Goal: Communication & Community: Connect with others

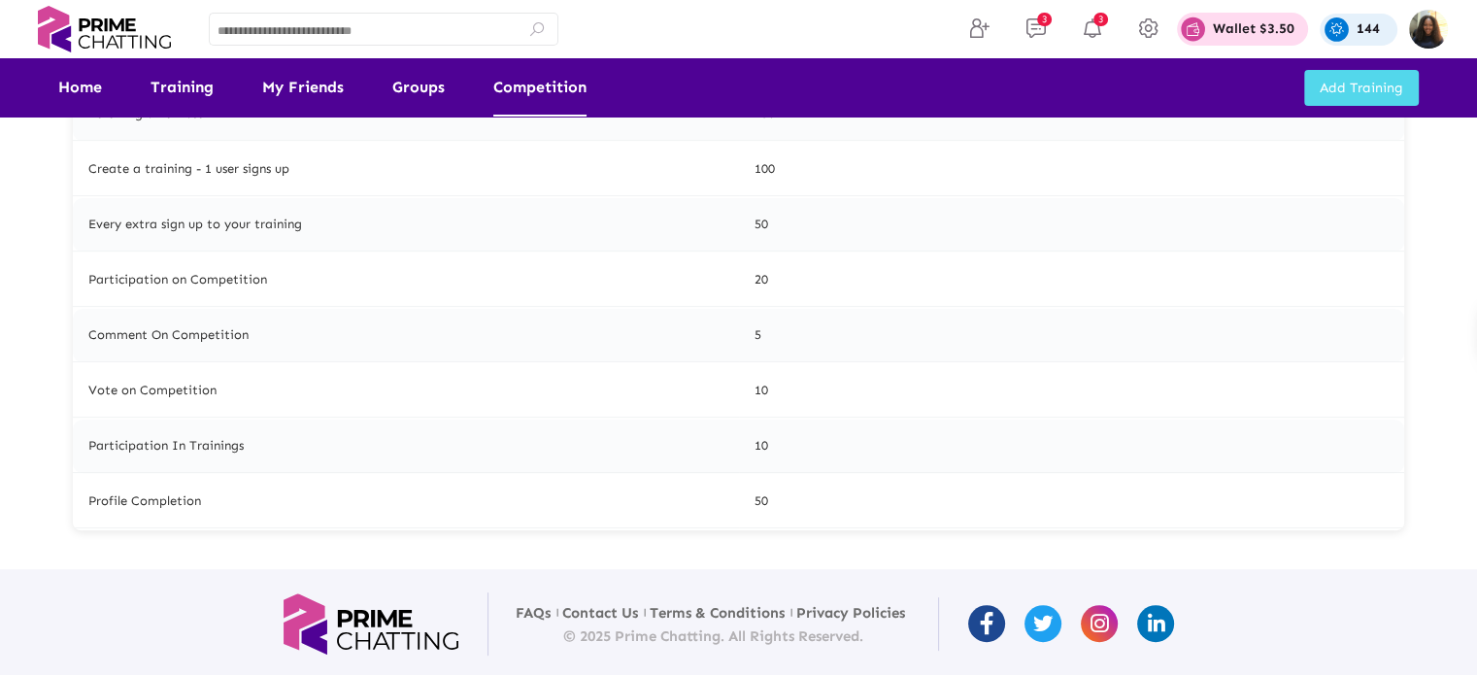
click at [517, 99] on link "Competition" at bounding box center [539, 87] width 93 height 58
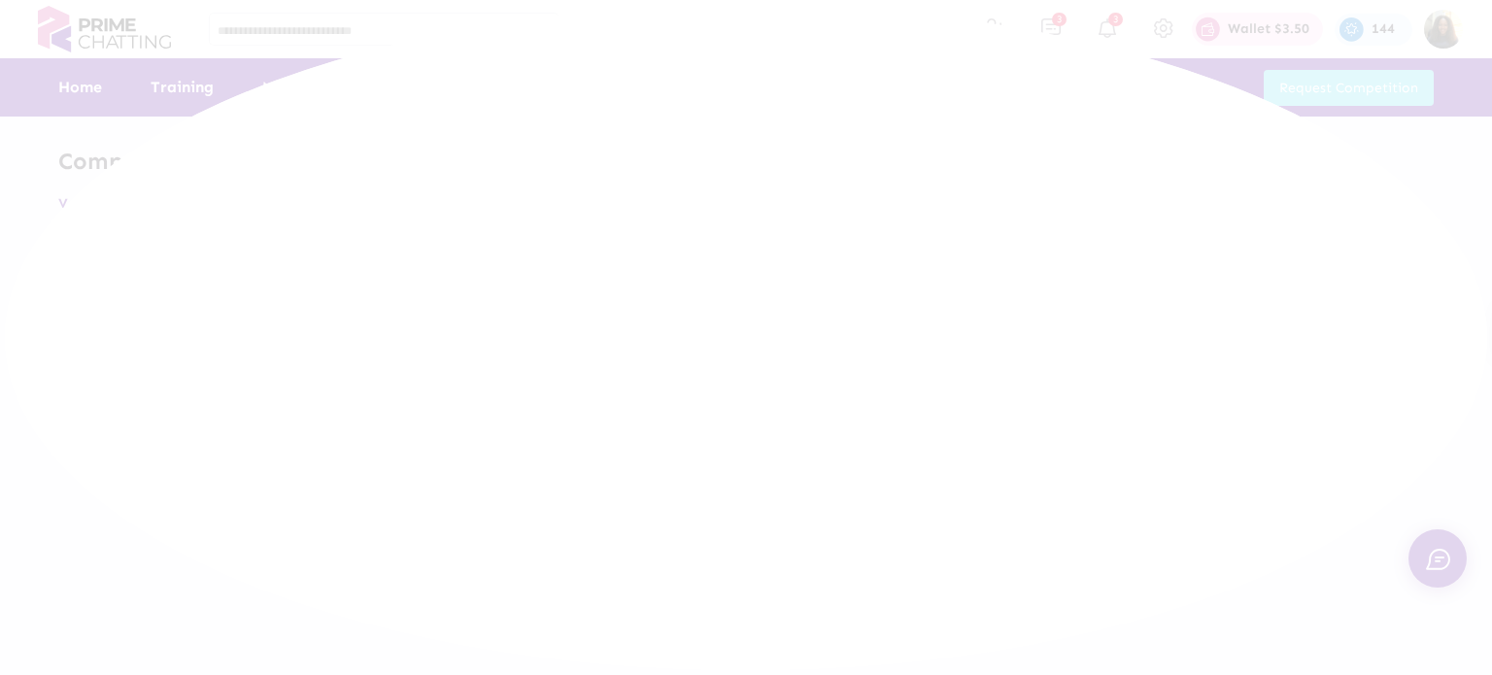
click at [517, 99] on div at bounding box center [746, 337] width 1492 height 675
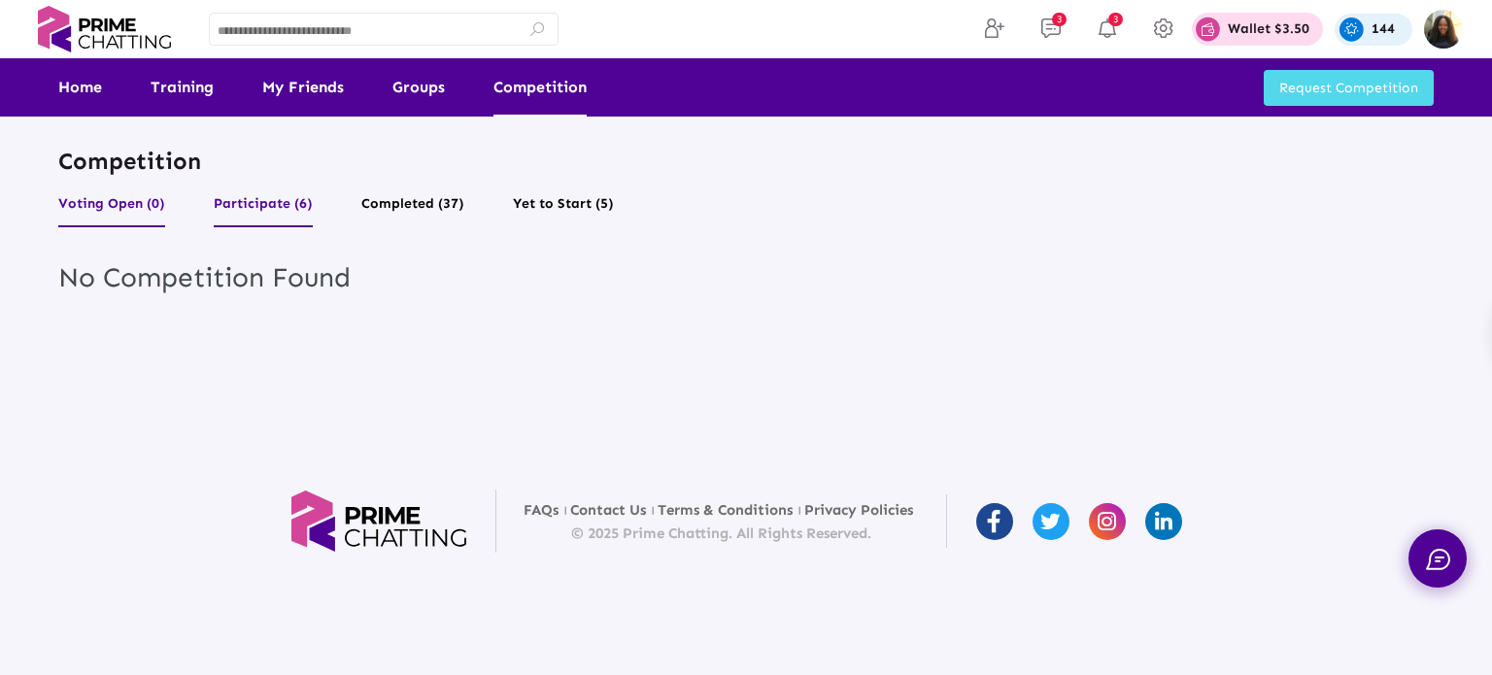
click at [238, 216] on button "Participate (6)" at bounding box center [263, 208] width 99 height 37
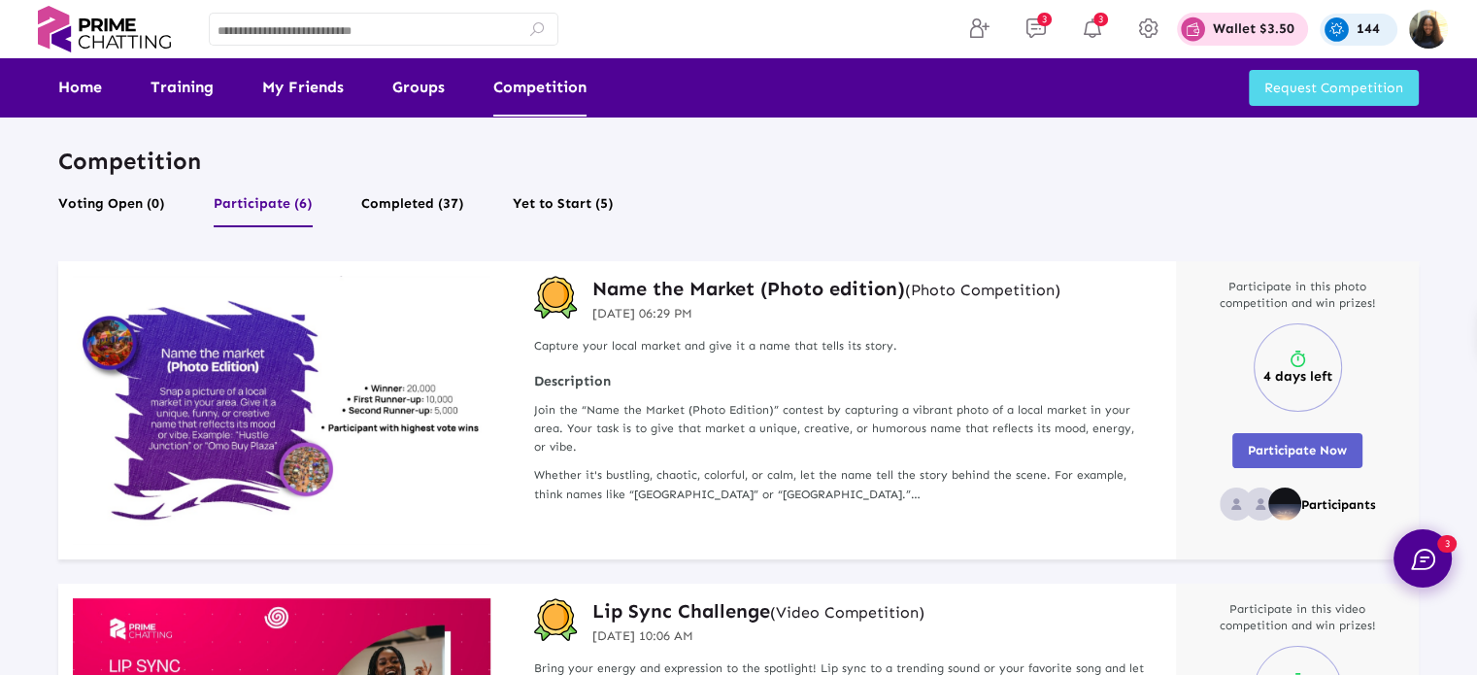
scroll to position [16, 0]
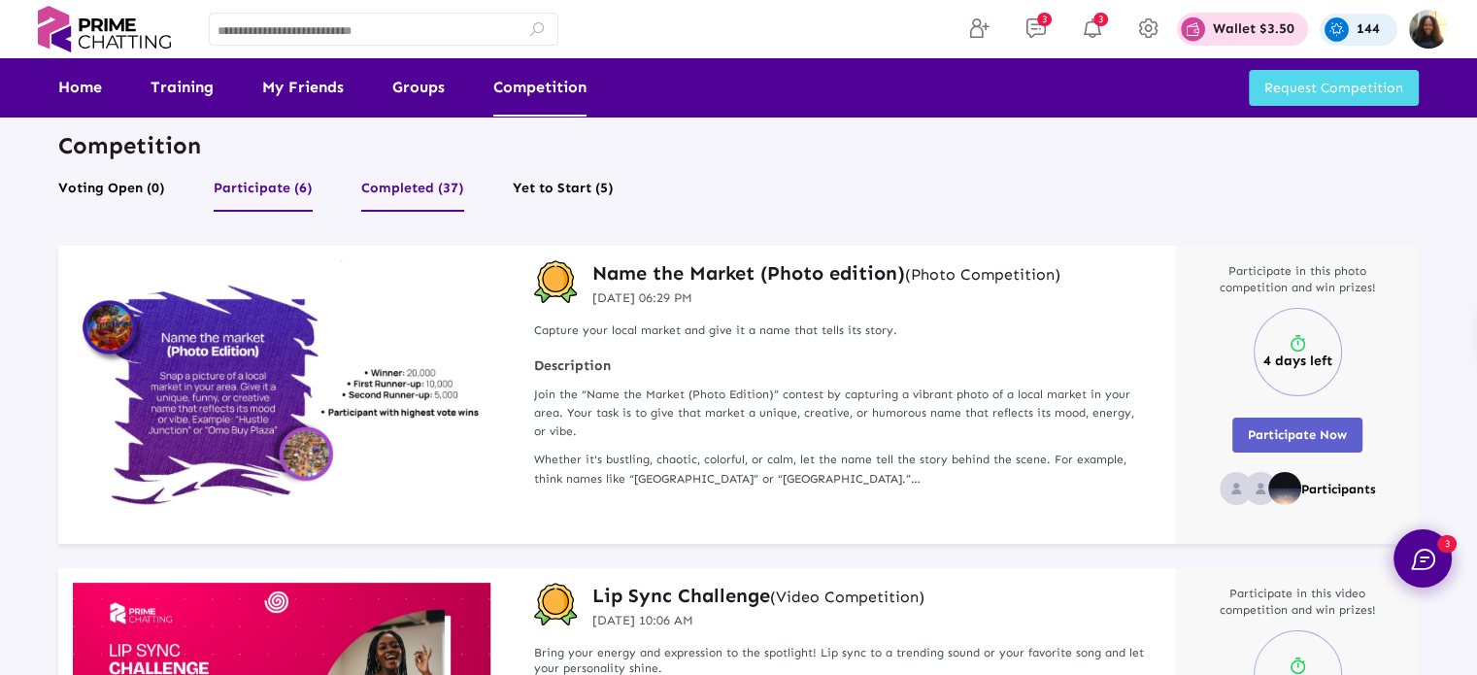
click at [451, 182] on button "Completed (37)" at bounding box center [412, 193] width 103 height 37
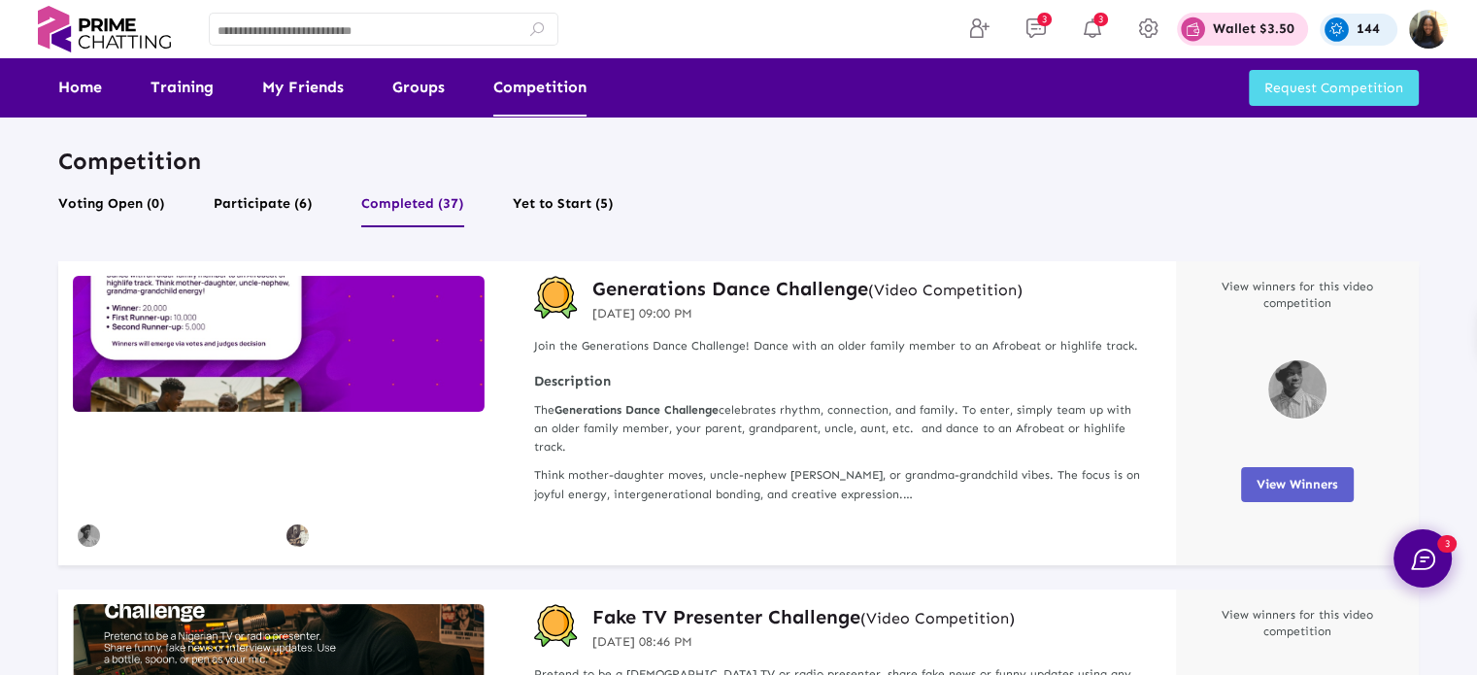
click at [676, 291] on h3 "Generations Dance Challenge (Video Competition)" at bounding box center [807, 288] width 430 height 25
click at [1293, 472] on button "View Winners" at bounding box center [1297, 484] width 113 height 35
click at [1259, 508] on div "View winners for this video competition View Winners" at bounding box center [1297, 413] width 243 height 304
click at [847, 286] on h3 "Generations Dance Challenge (Video Competition)" at bounding box center [807, 288] width 430 height 25
click at [703, 289] on h3 "Generations Dance Challenge (Video Competition)" at bounding box center [807, 288] width 430 height 25
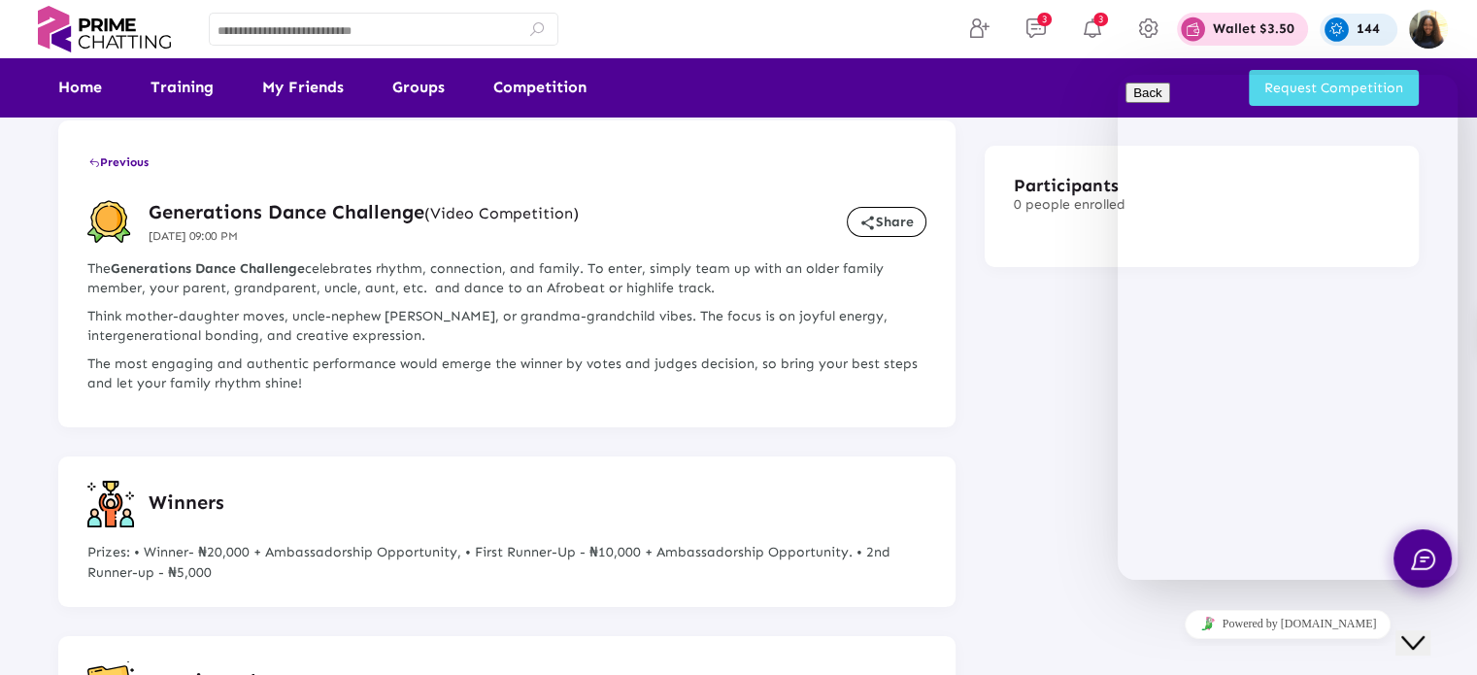
scroll to position [33, 0]
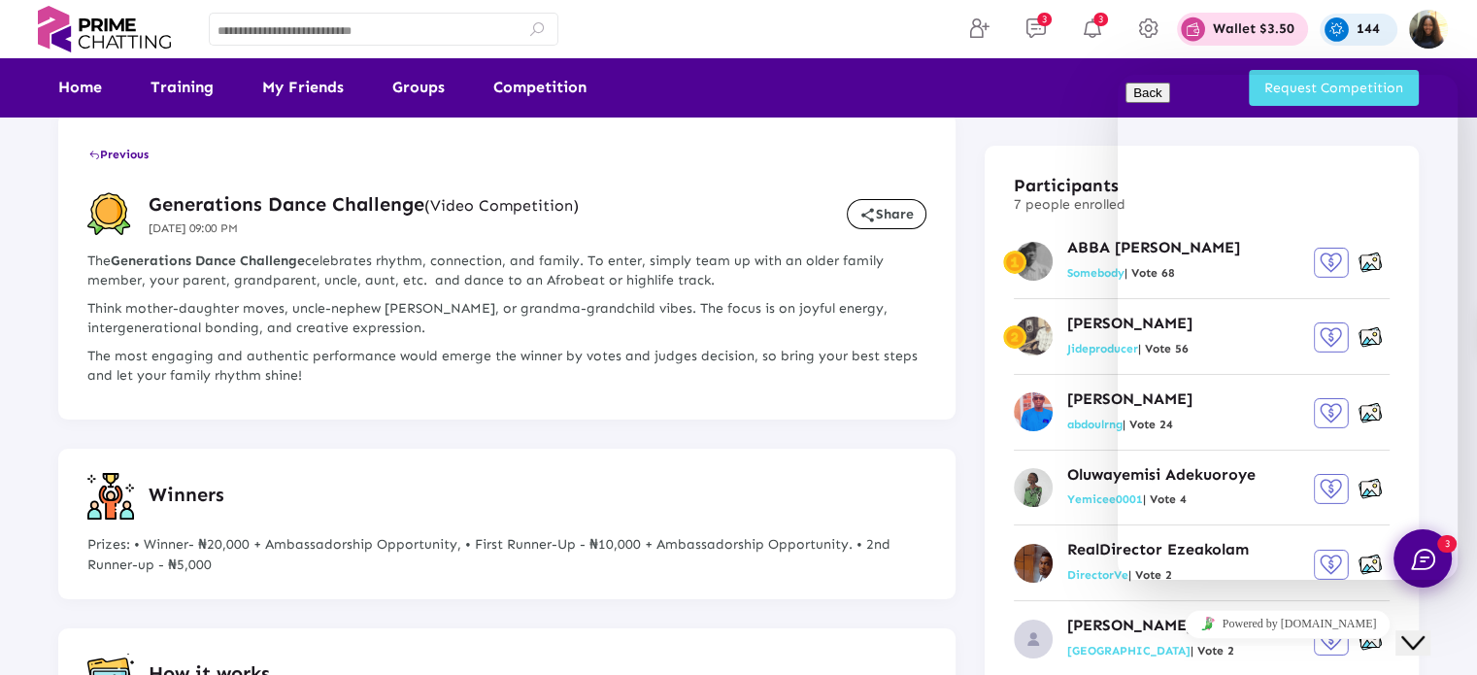
click at [1425, 631] on icon "Close Chat This icon closes the chat window." at bounding box center [1413, 642] width 23 height 23
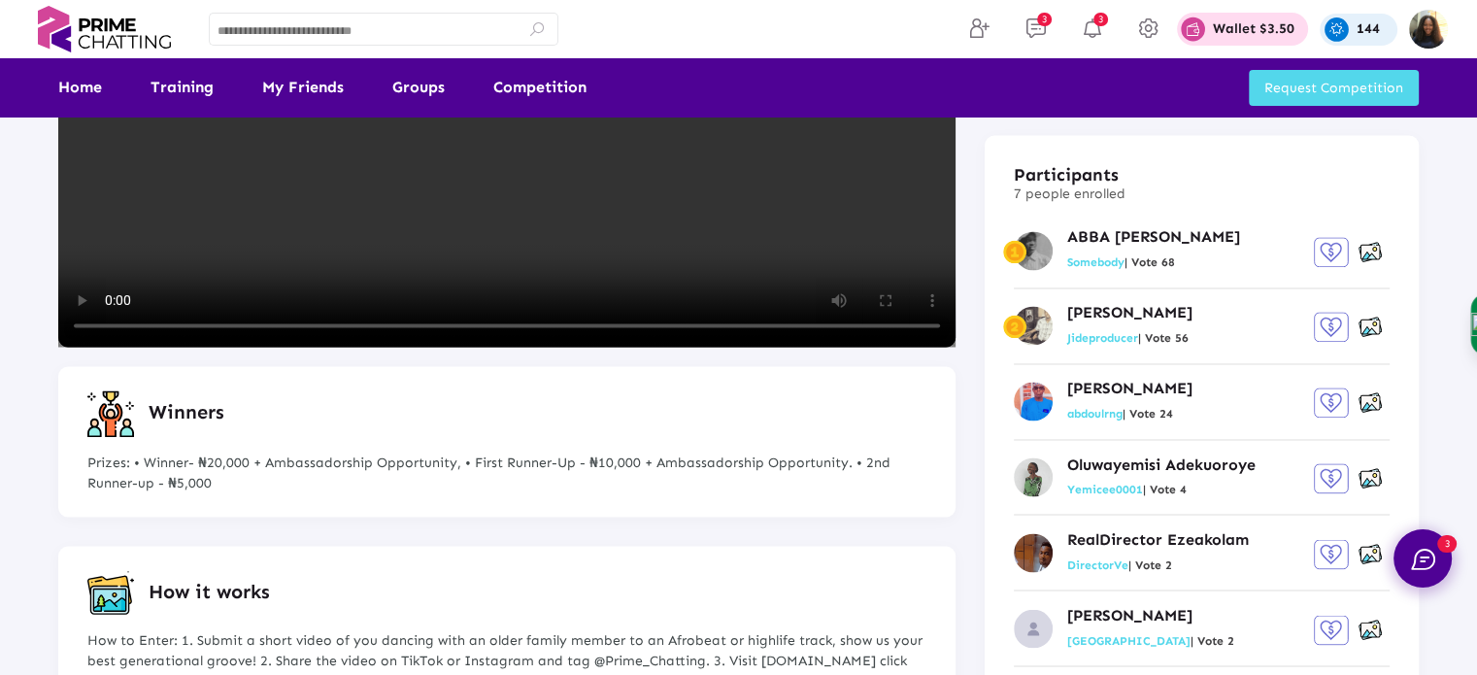
scroll to position [3228, 0]
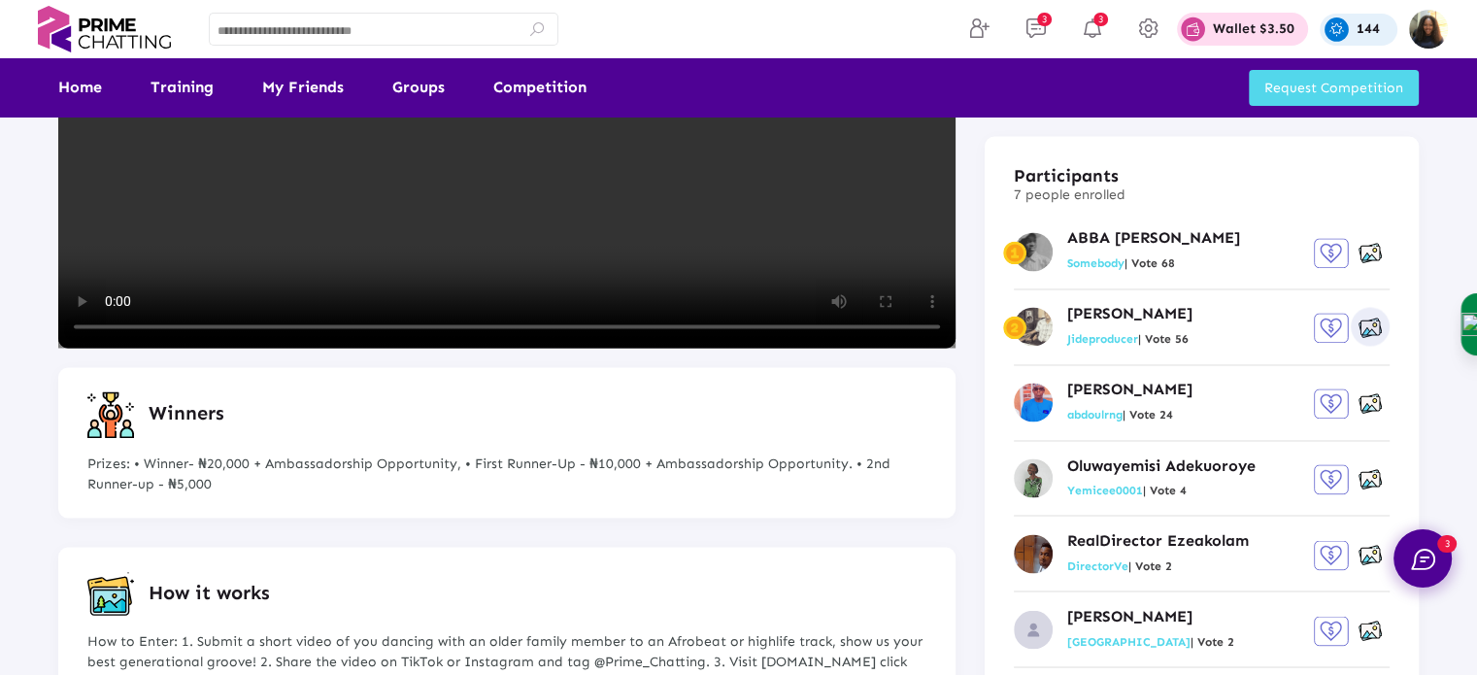
click at [1364, 333] on img at bounding box center [1370, 328] width 23 height 24
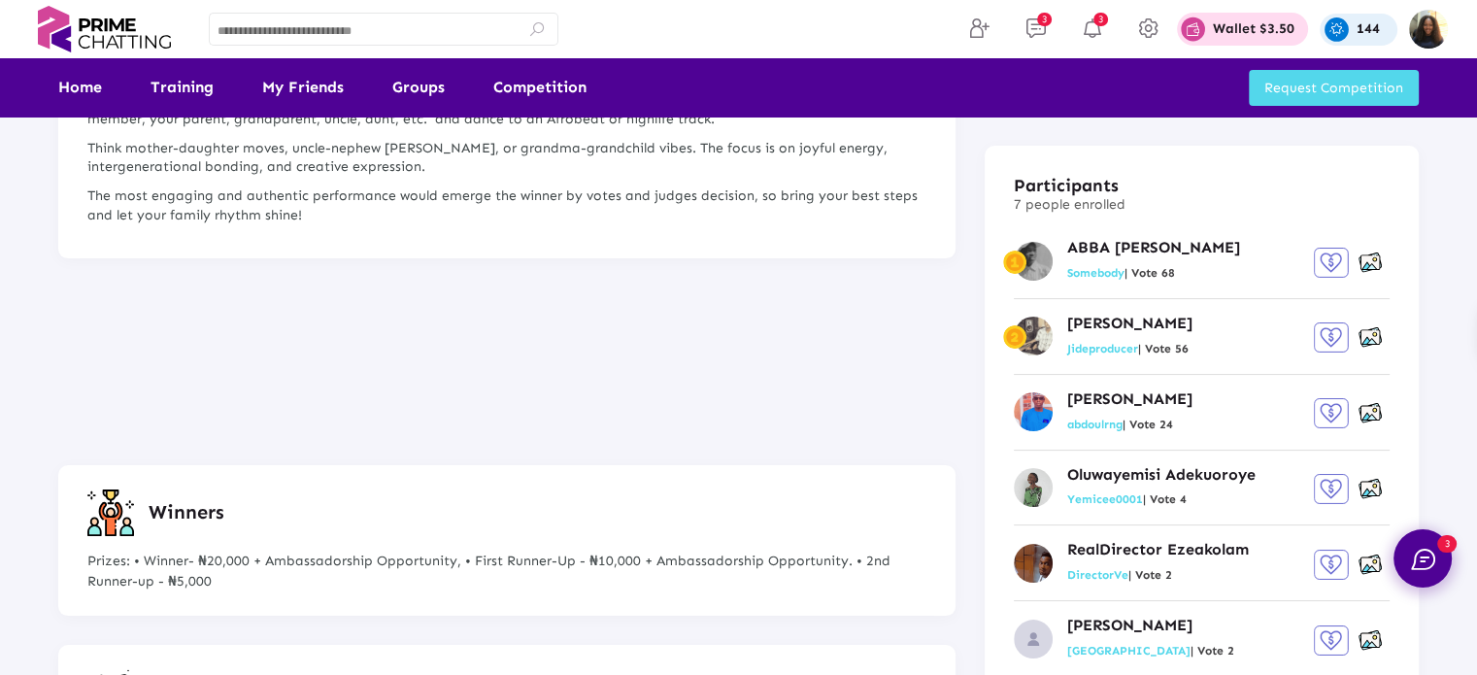
scroll to position [206, 0]
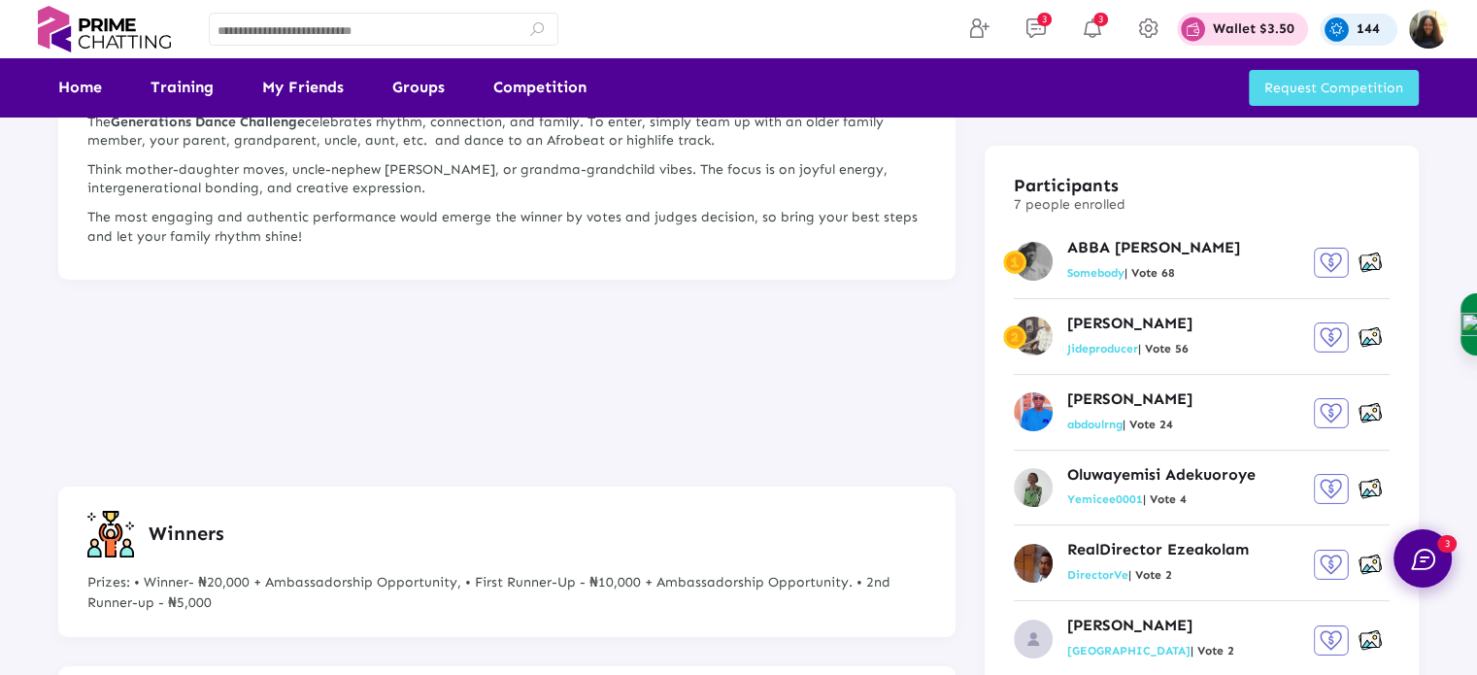
click at [1368, 338] on img at bounding box center [1370, 337] width 23 height 24
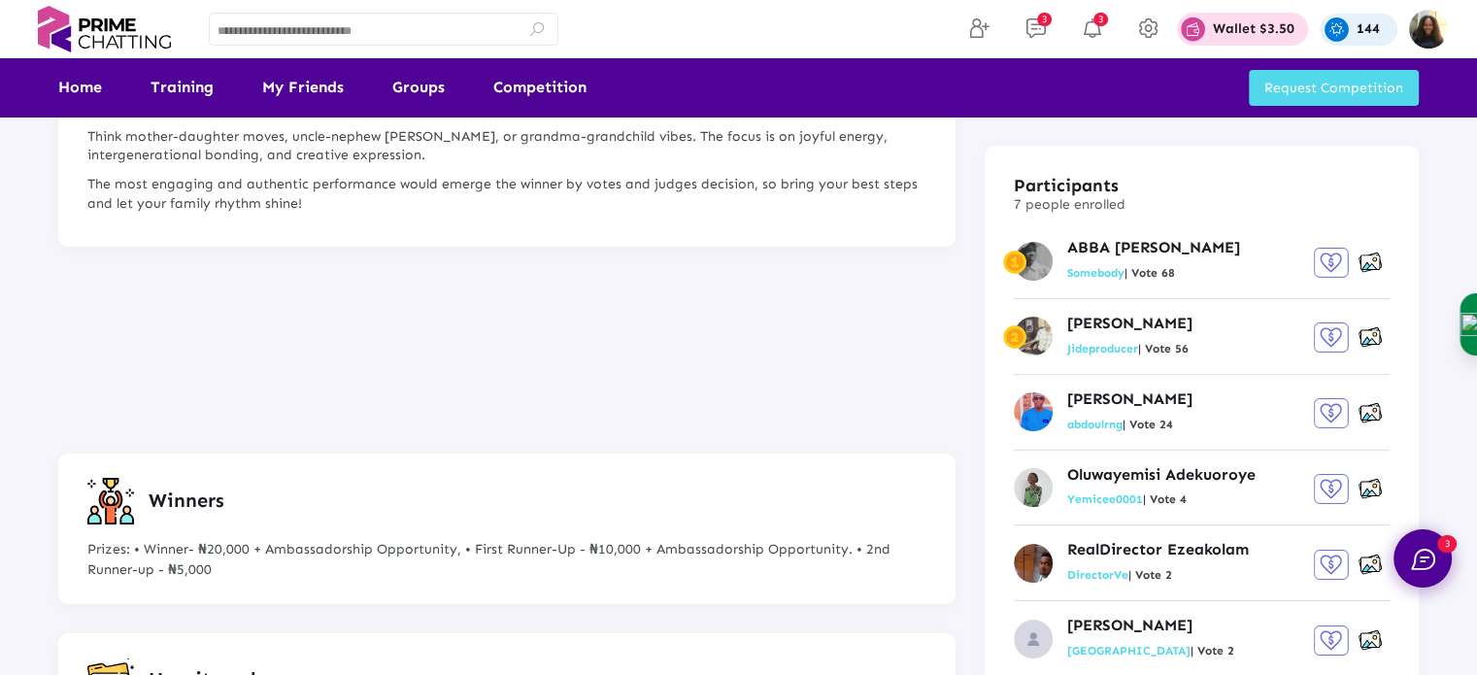
click at [1373, 342] on img at bounding box center [1370, 337] width 23 height 24
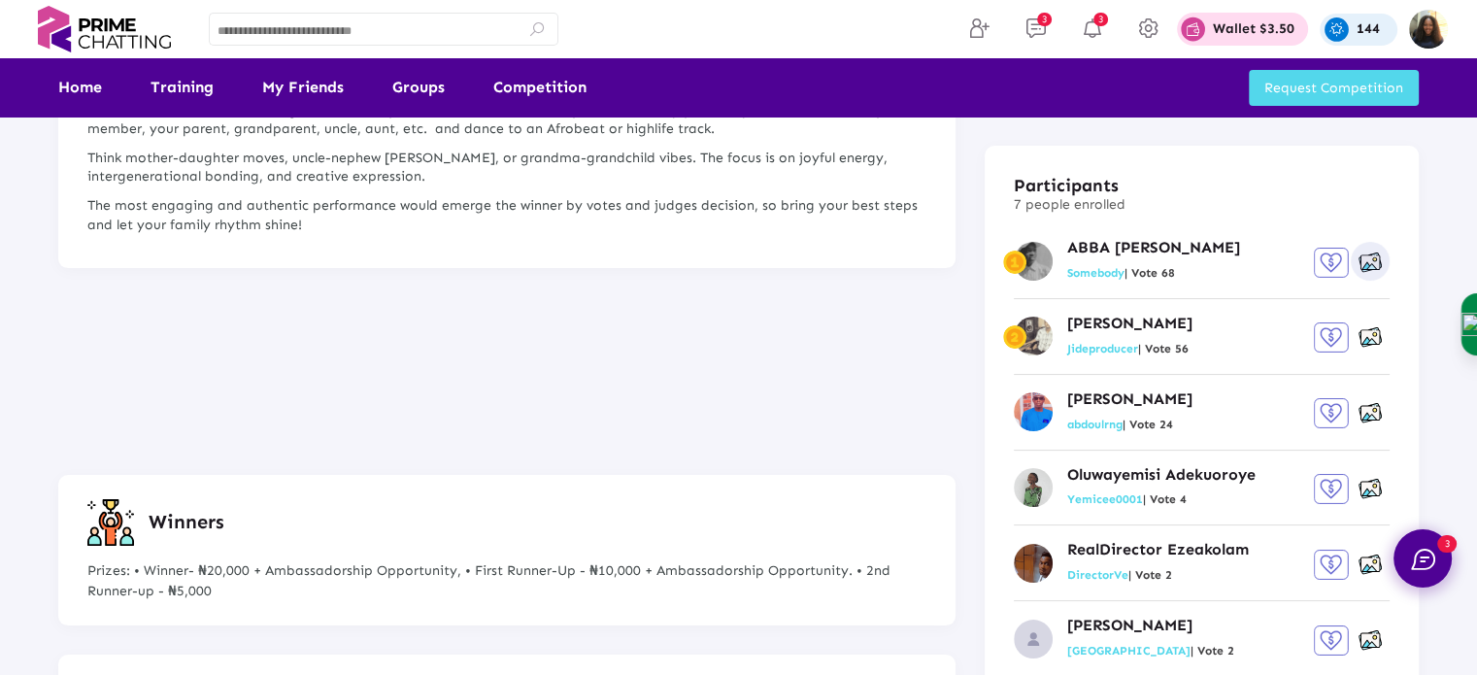
click at [1362, 255] on img at bounding box center [1370, 263] width 23 height 24
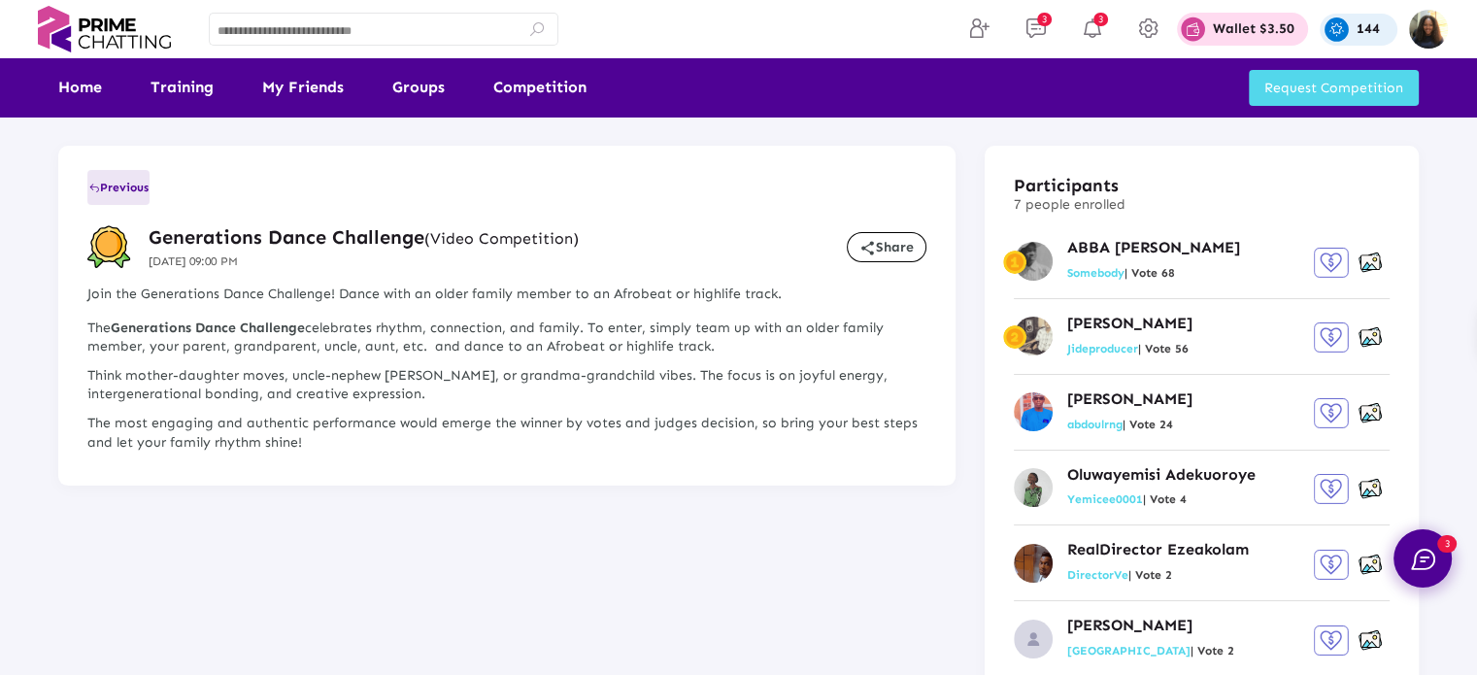
click at [118, 176] on button "Previous" at bounding box center [118, 187] width 62 height 35
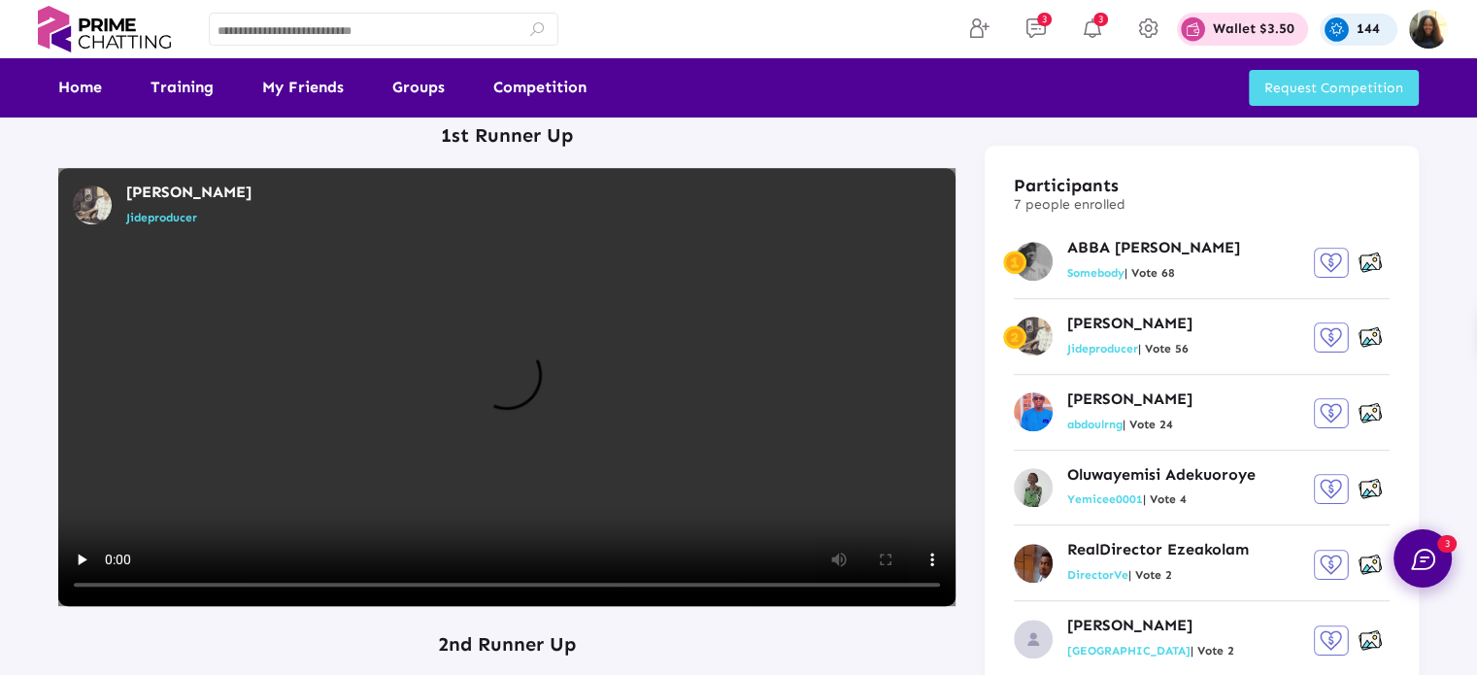
scroll to position [983, 0]
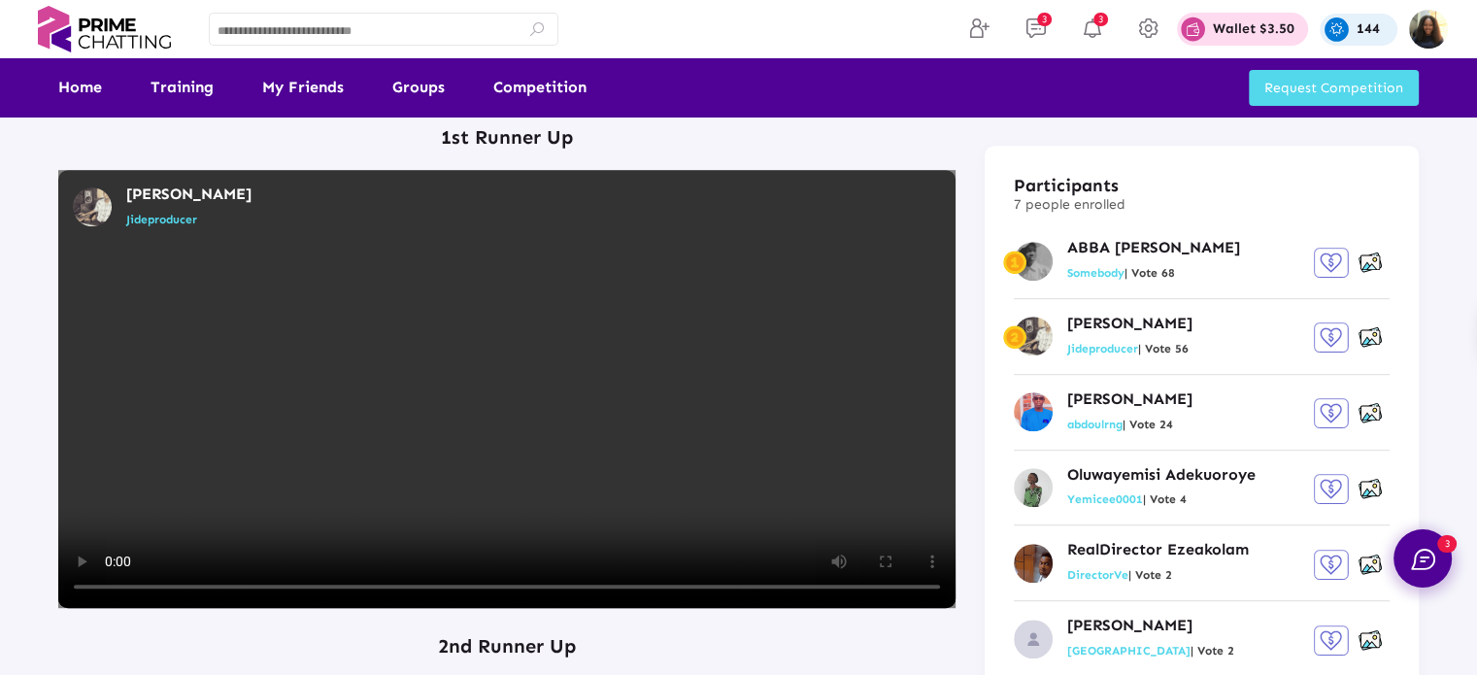
click at [447, 291] on video at bounding box center [506, 389] width 897 height 438
click at [470, 327] on video at bounding box center [506, 389] width 897 height 438
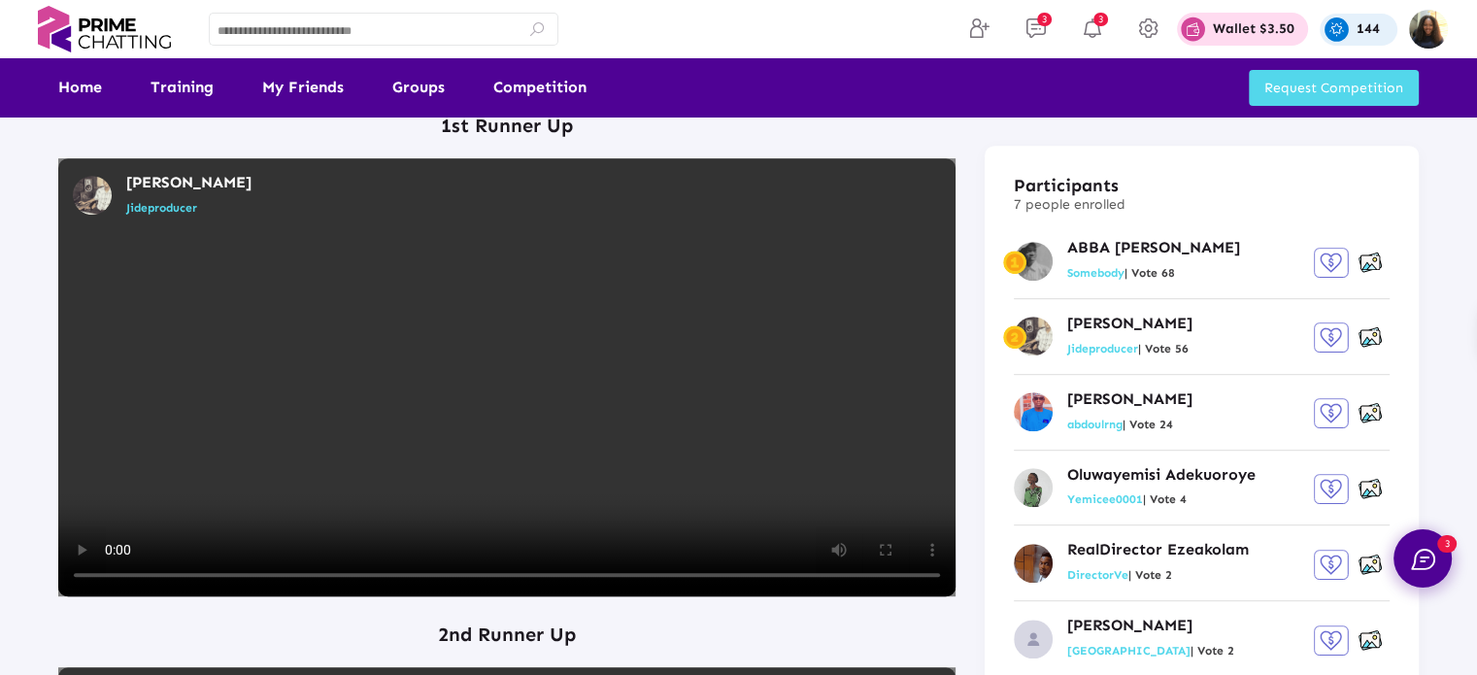
scroll to position [999, 0]
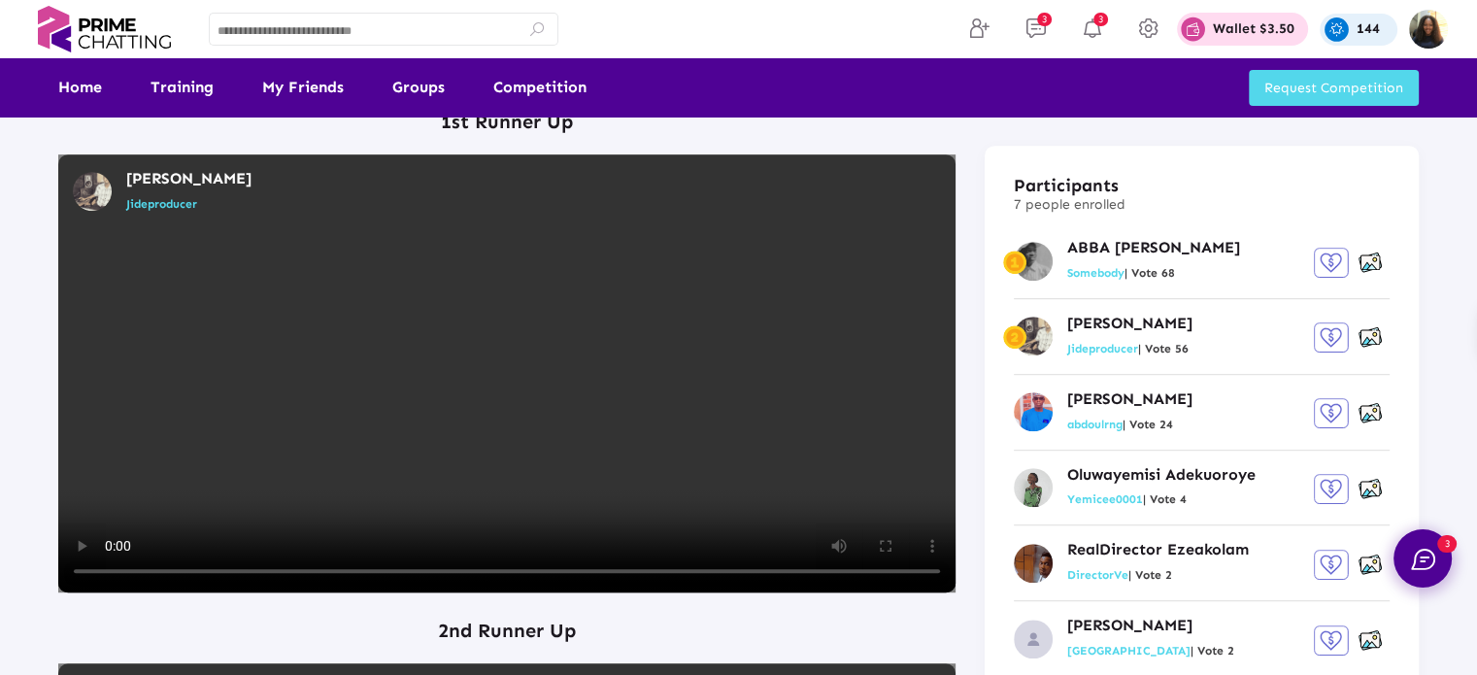
click at [470, 327] on video at bounding box center [506, 373] width 897 height 438
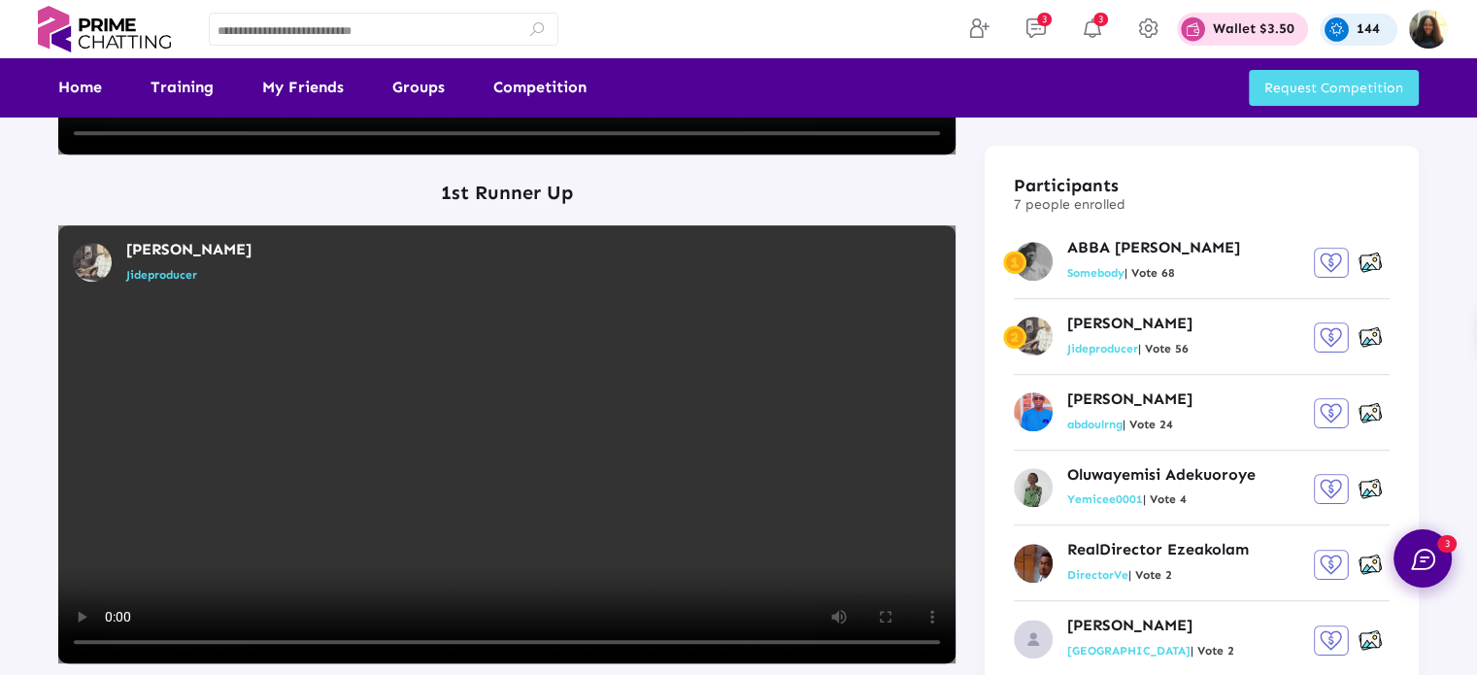
scroll to position [929, 0]
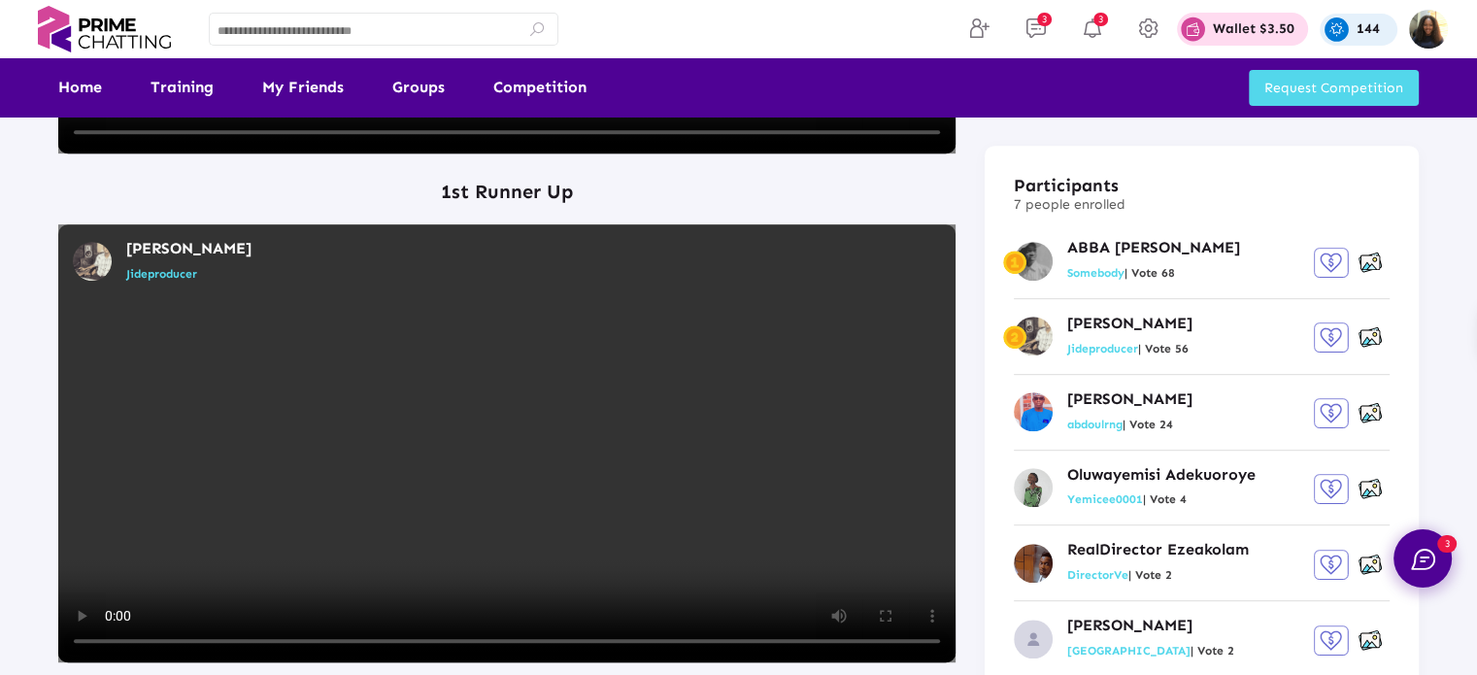
click at [307, 340] on video at bounding box center [506, 443] width 897 height 438
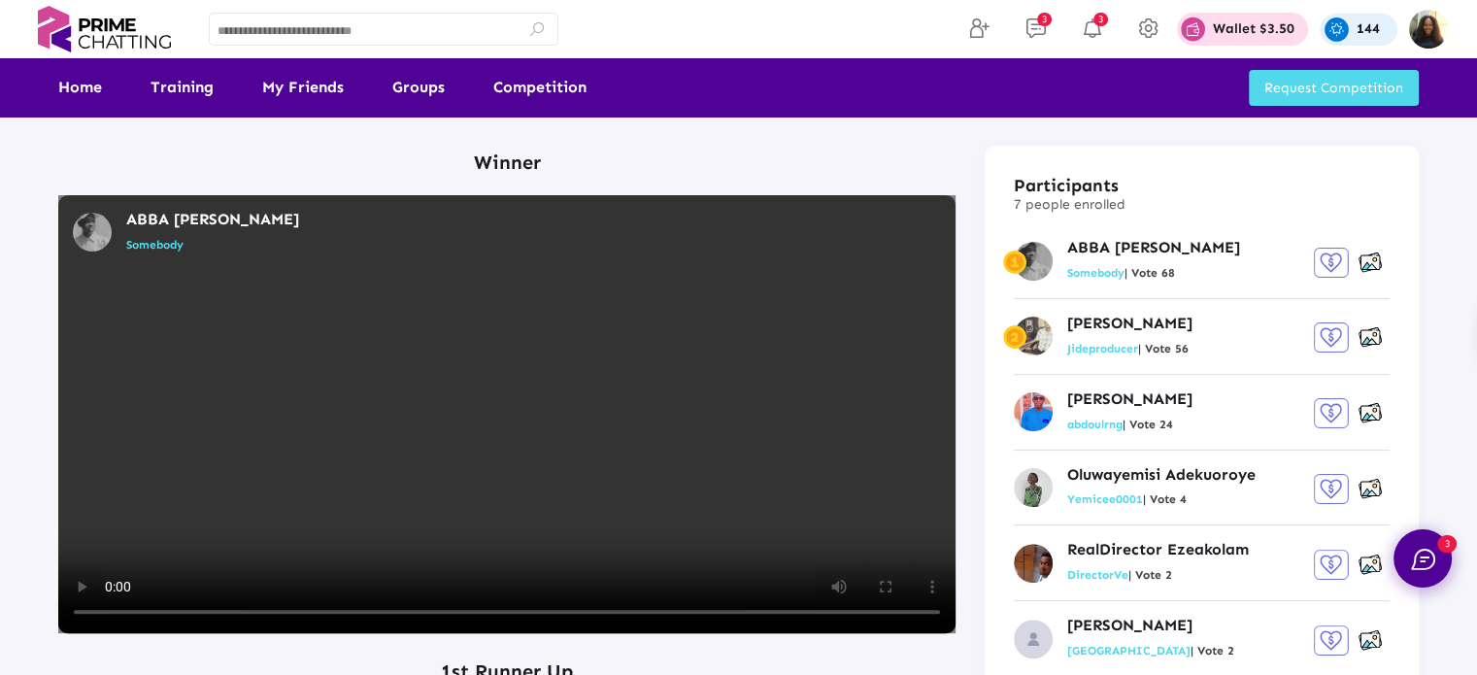
scroll to position [450, 0]
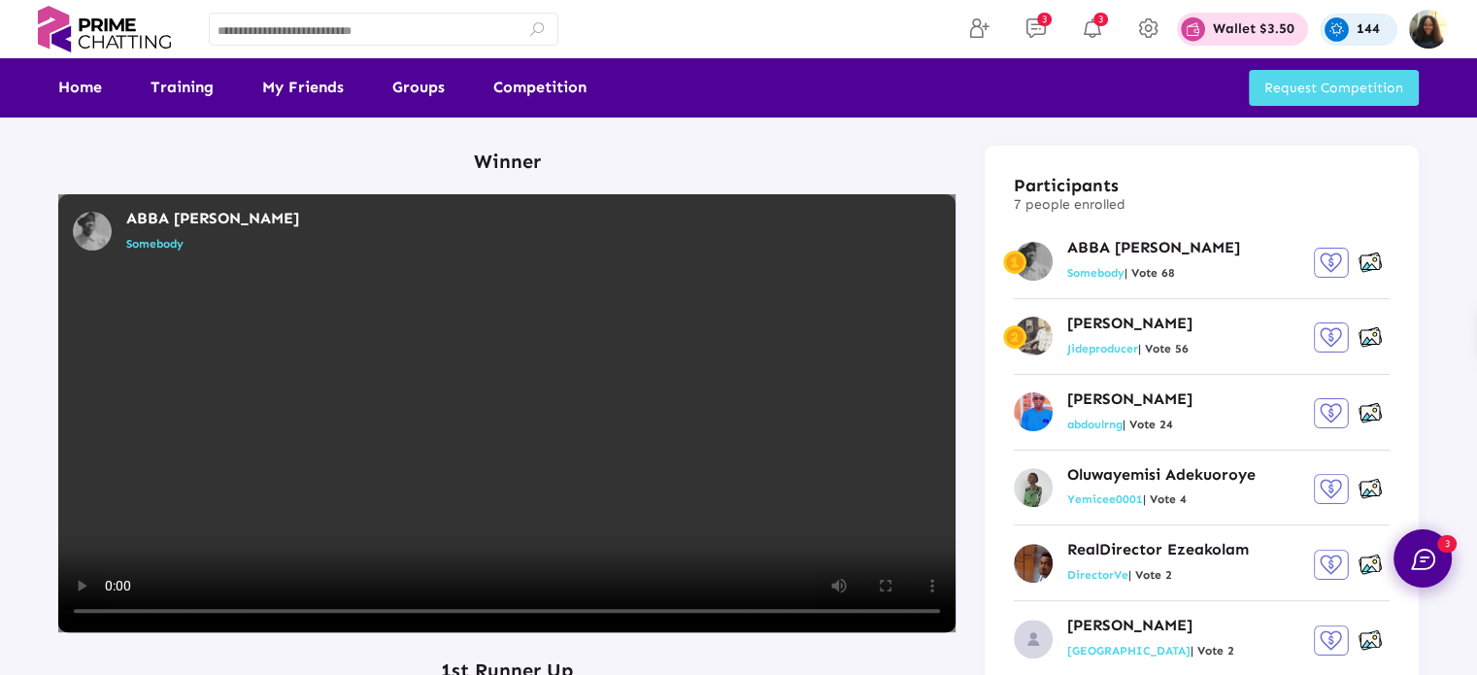
click at [509, 375] on video at bounding box center [506, 413] width 897 height 438
click at [475, 387] on video at bounding box center [506, 413] width 897 height 438
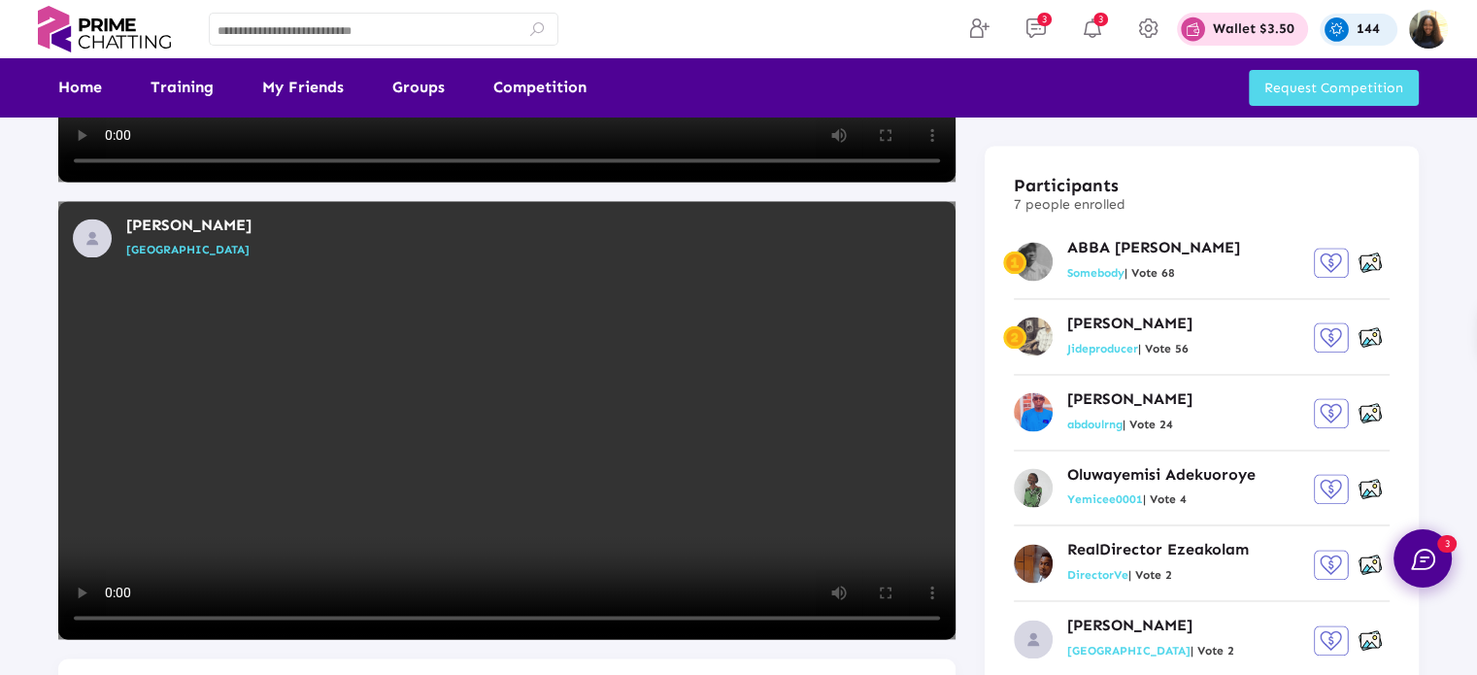
scroll to position [2939, 0]
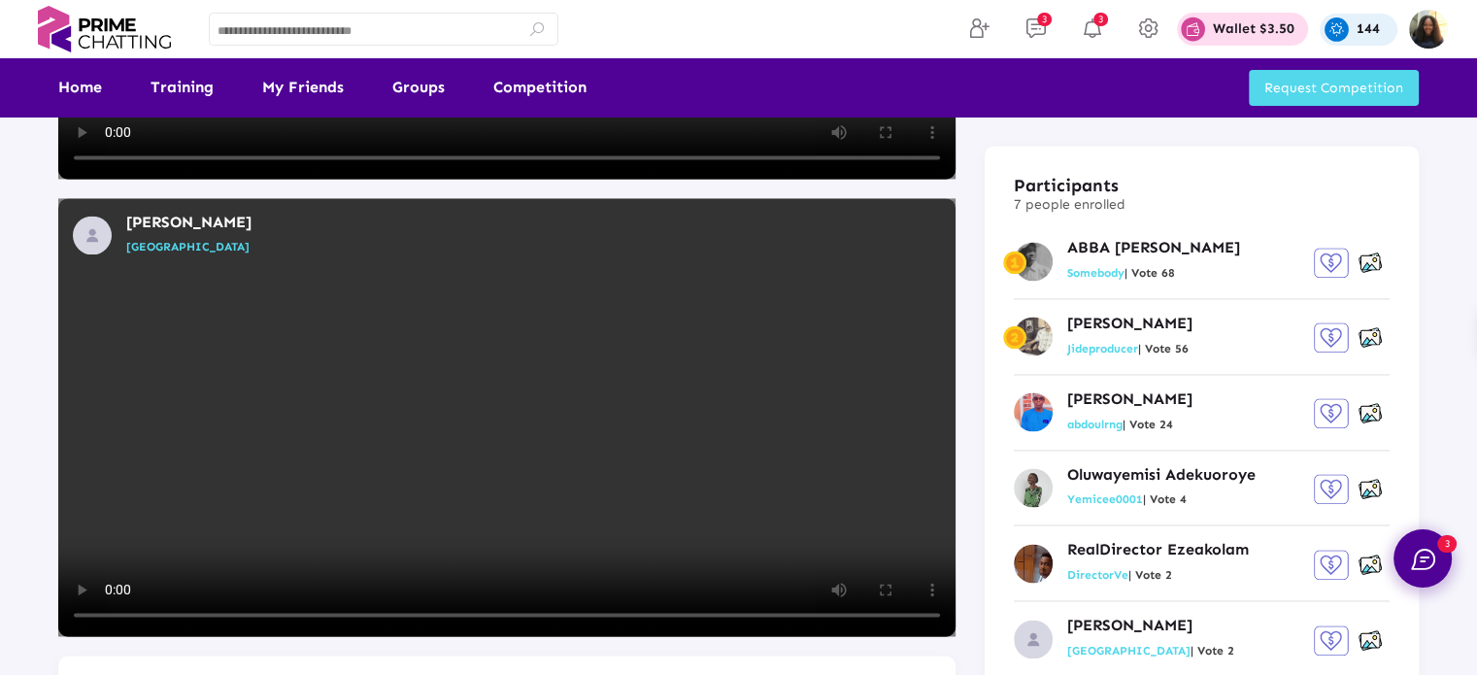
click at [460, 348] on video at bounding box center [506, 417] width 897 height 438
click at [750, 479] on video at bounding box center [506, 417] width 897 height 438
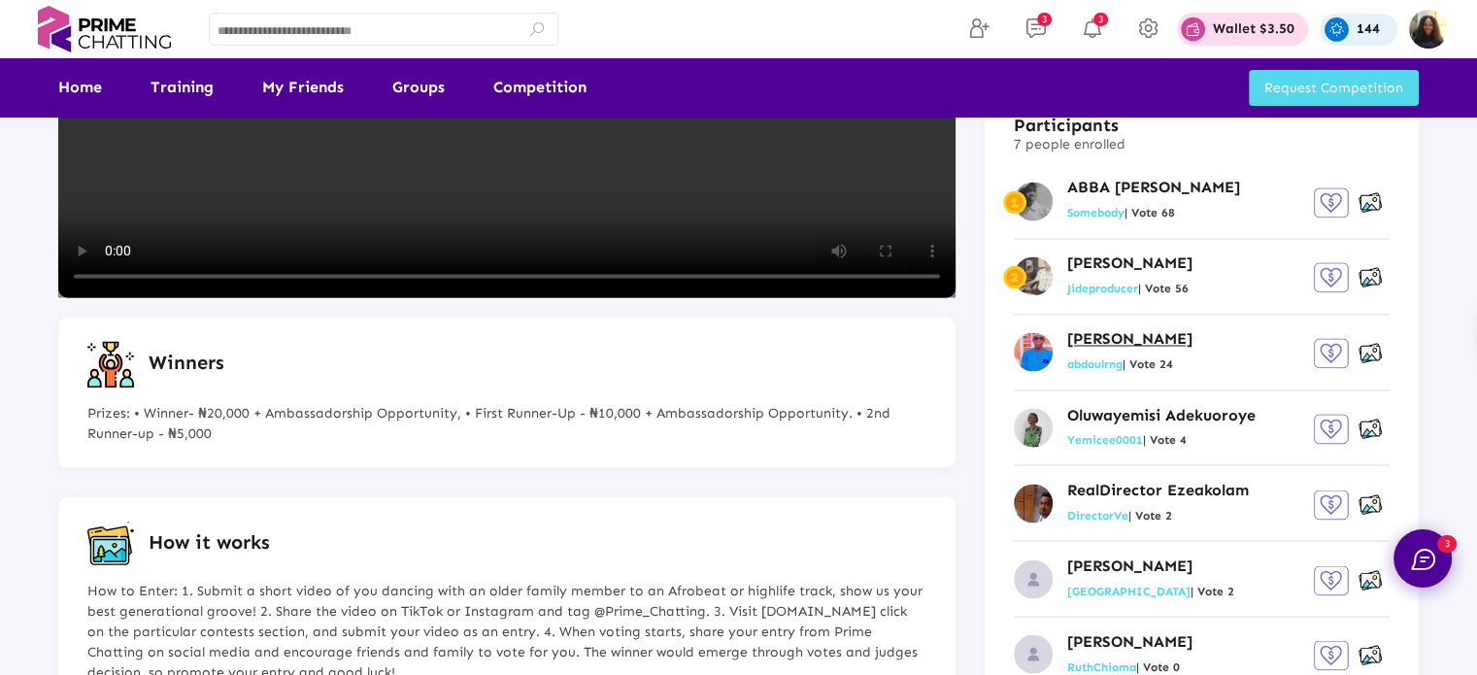
scroll to position [3274, 0]
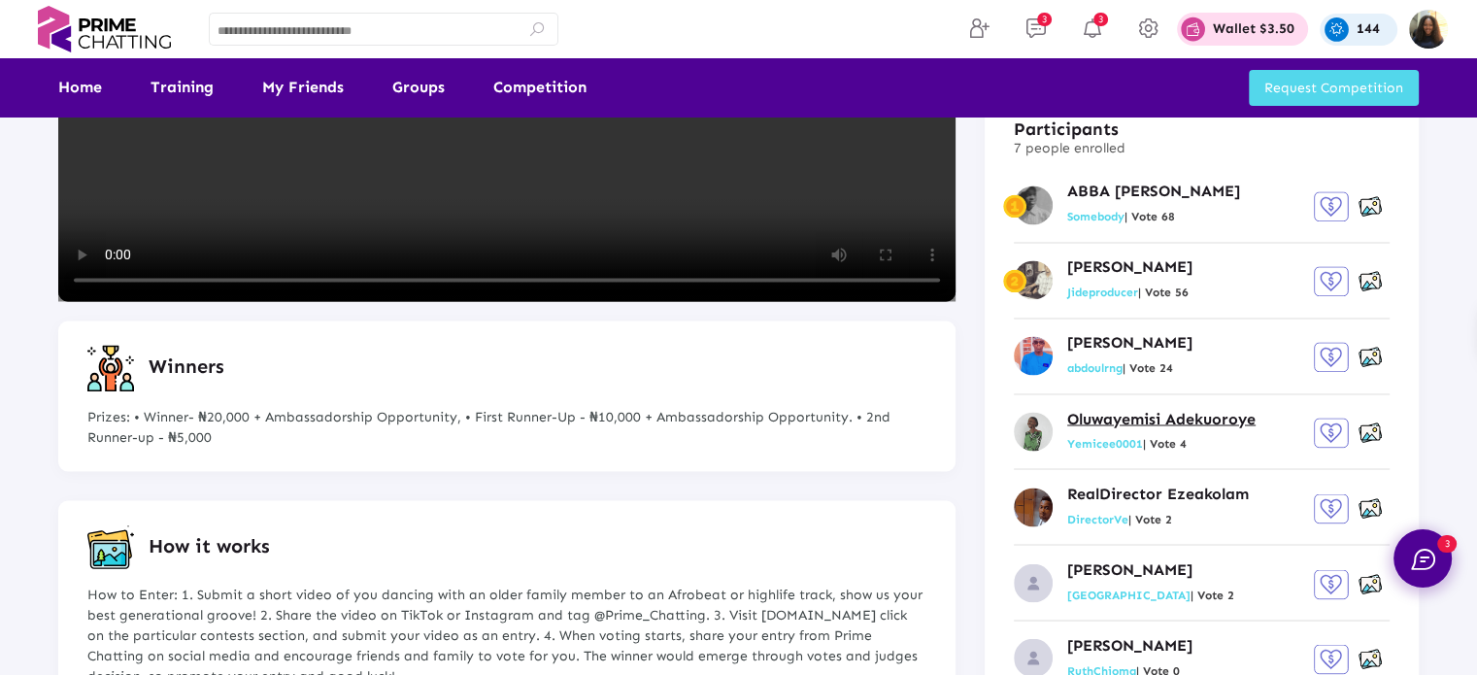
click at [1146, 417] on p "Oluwayemisi Adekuoroye" at bounding box center [1161, 418] width 188 height 20
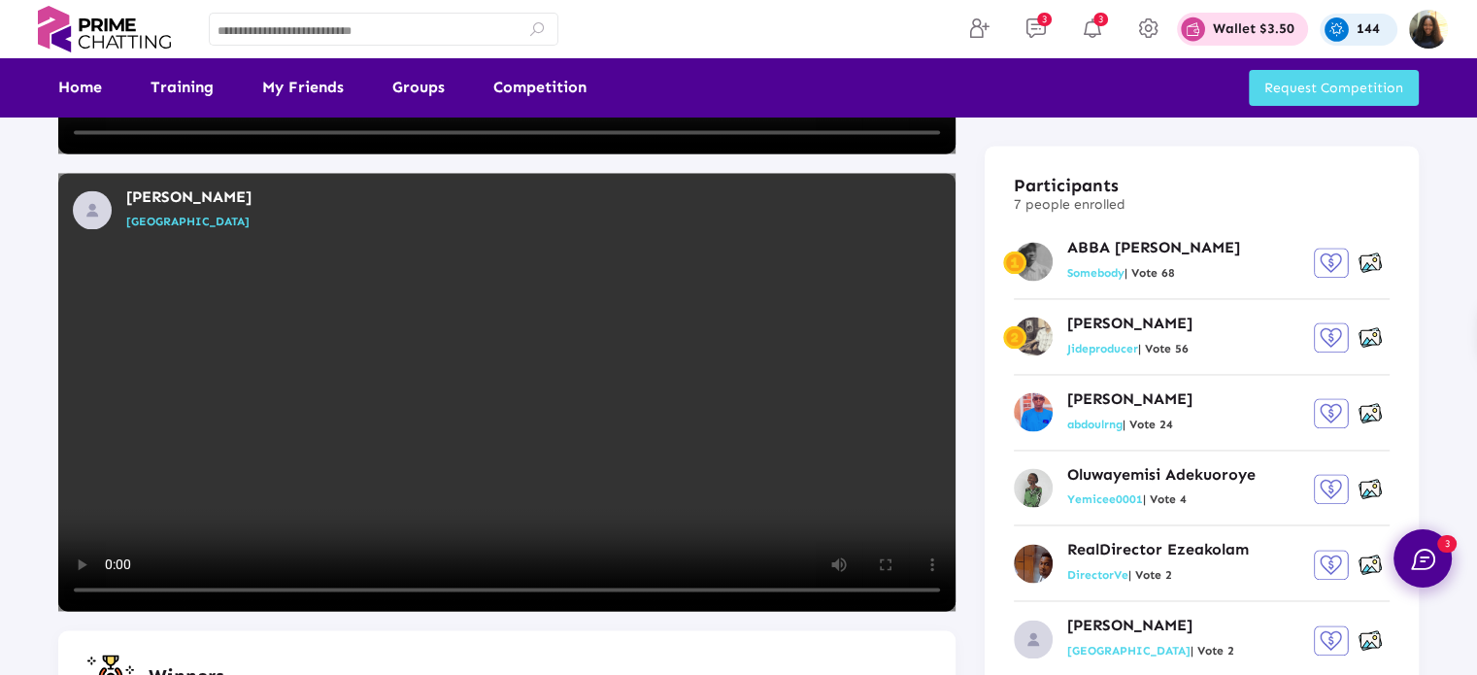
scroll to position [2968, 0]
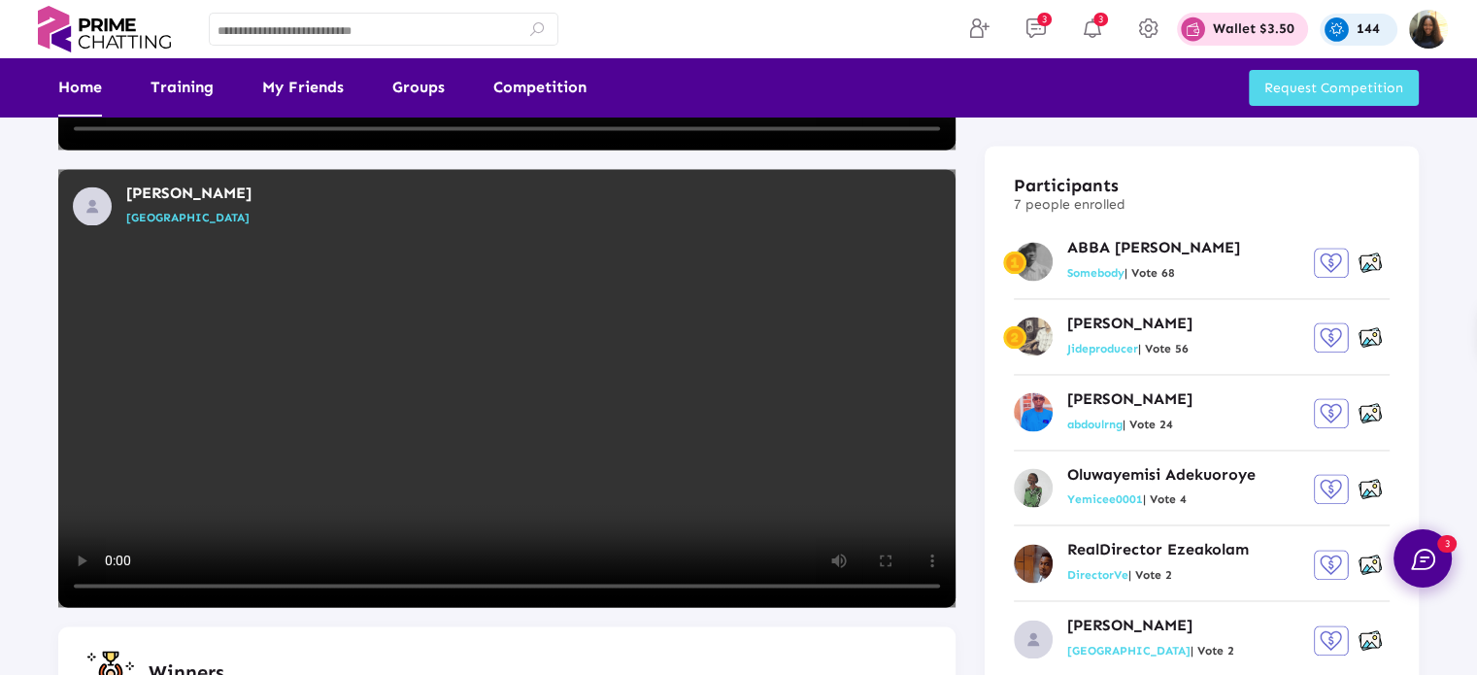
click at [83, 98] on link "Home" at bounding box center [80, 87] width 44 height 58
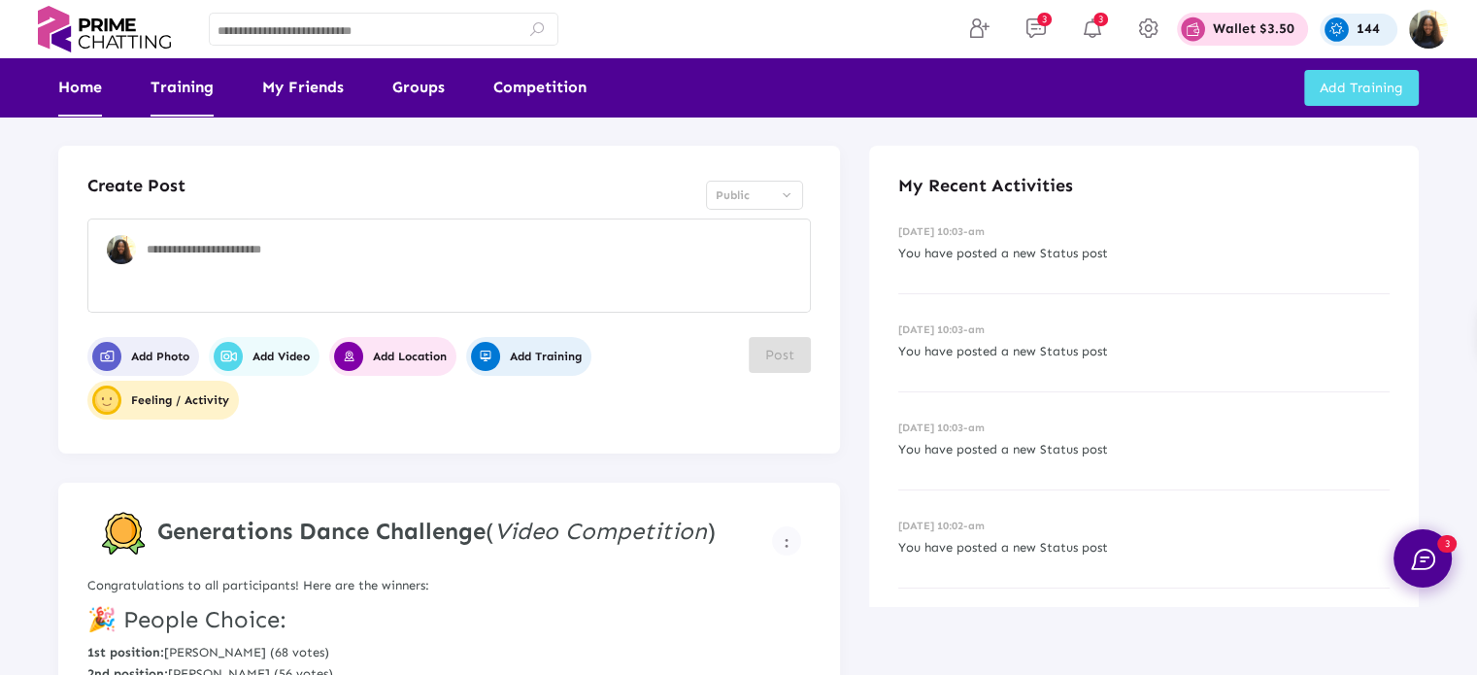
click at [173, 80] on link "Training" at bounding box center [182, 87] width 63 height 58
click at [202, 91] on link "Training" at bounding box center [182, 87] width 63 height 58
click at [181, 90] on link "Training" at bounding box center [182, 87] width 63 height 58
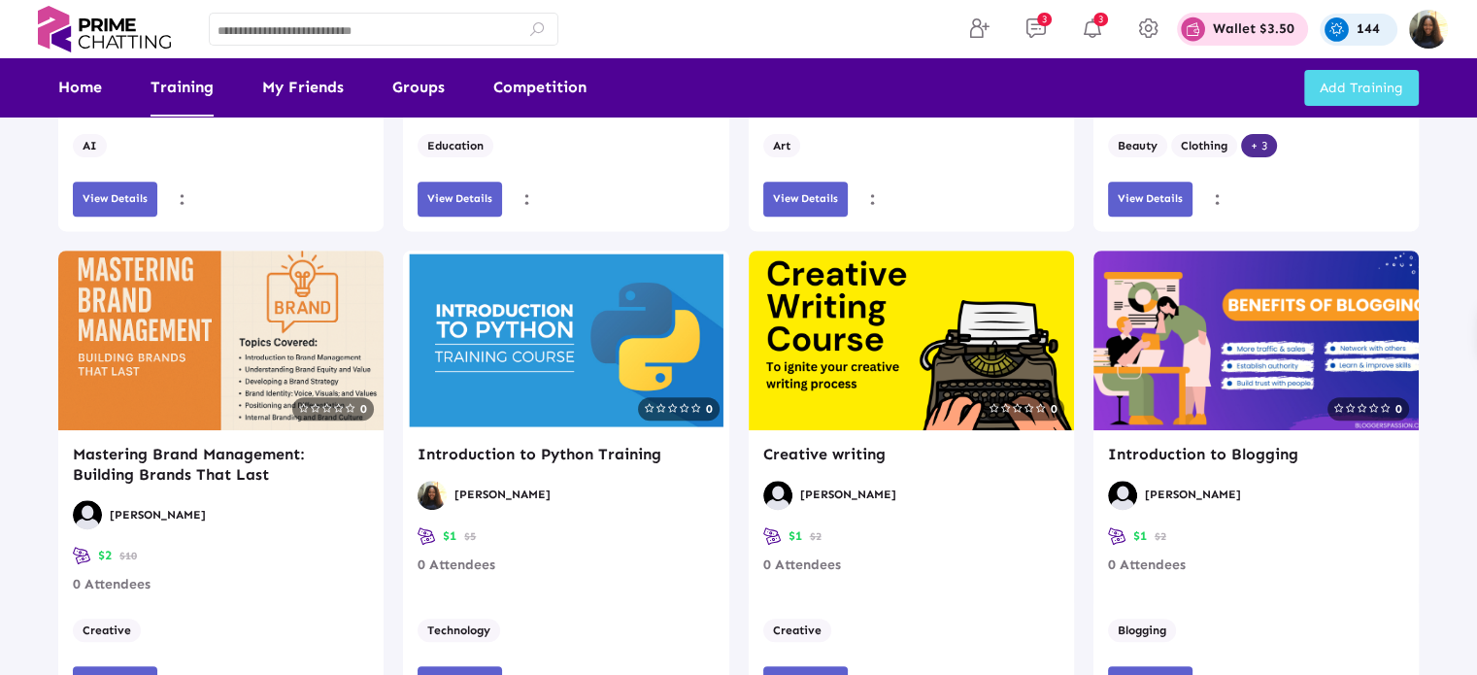
scroll to position [744, 0]
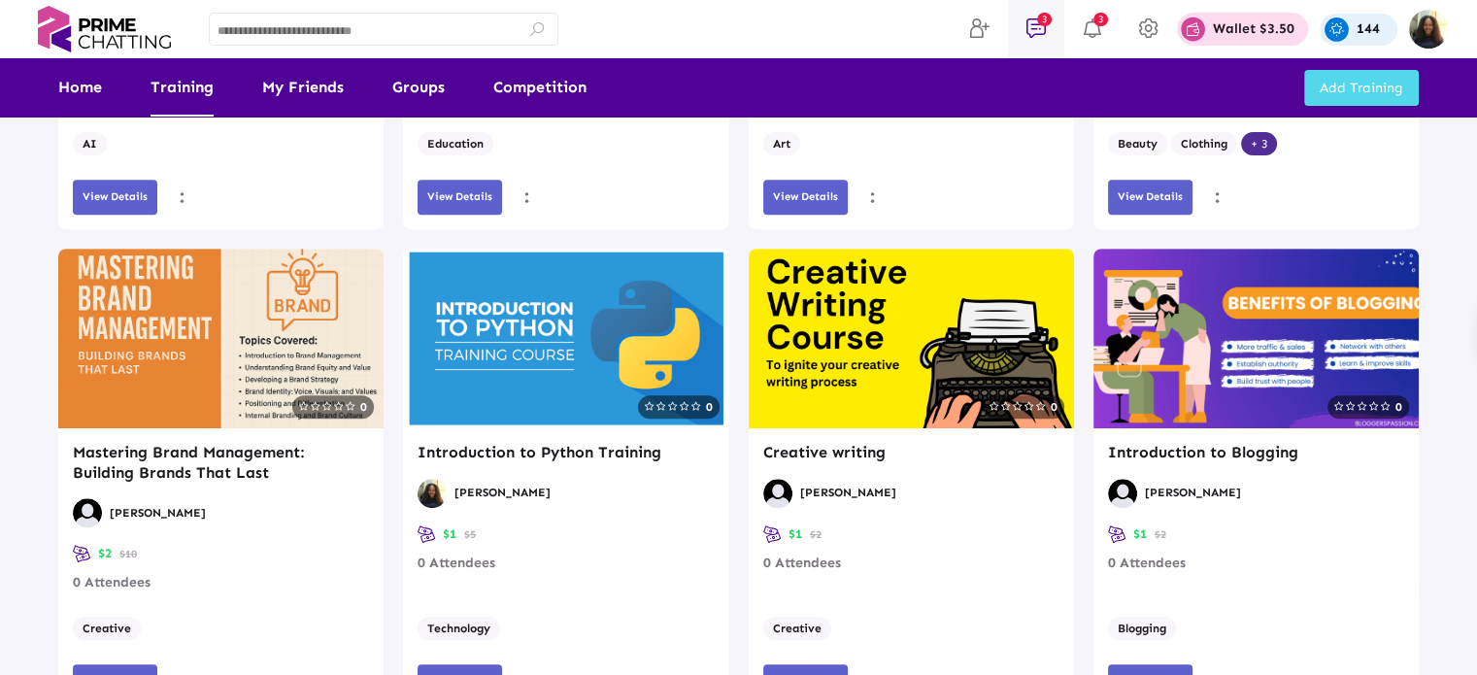
click at [1041, 26] on span "3" at bounding box center [1044, 20] width 15 height 14
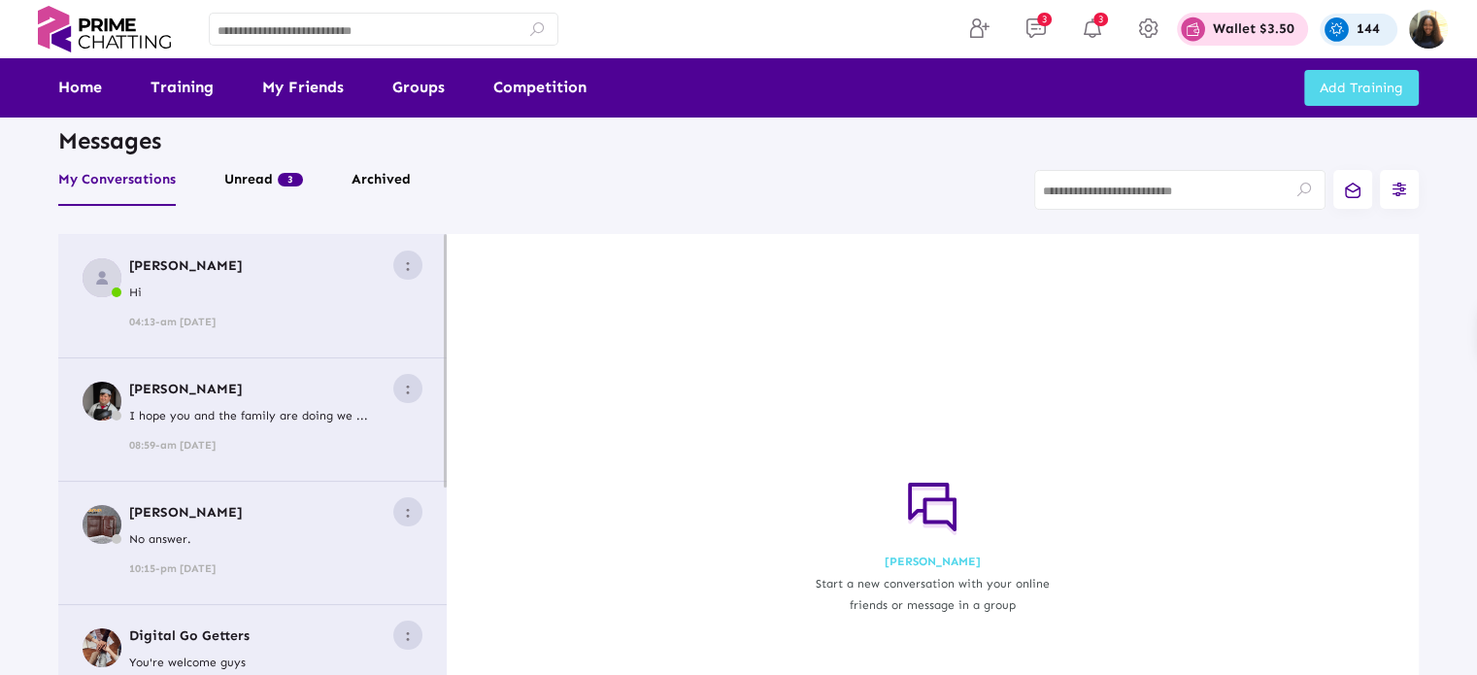
scroll to position [18, 0]
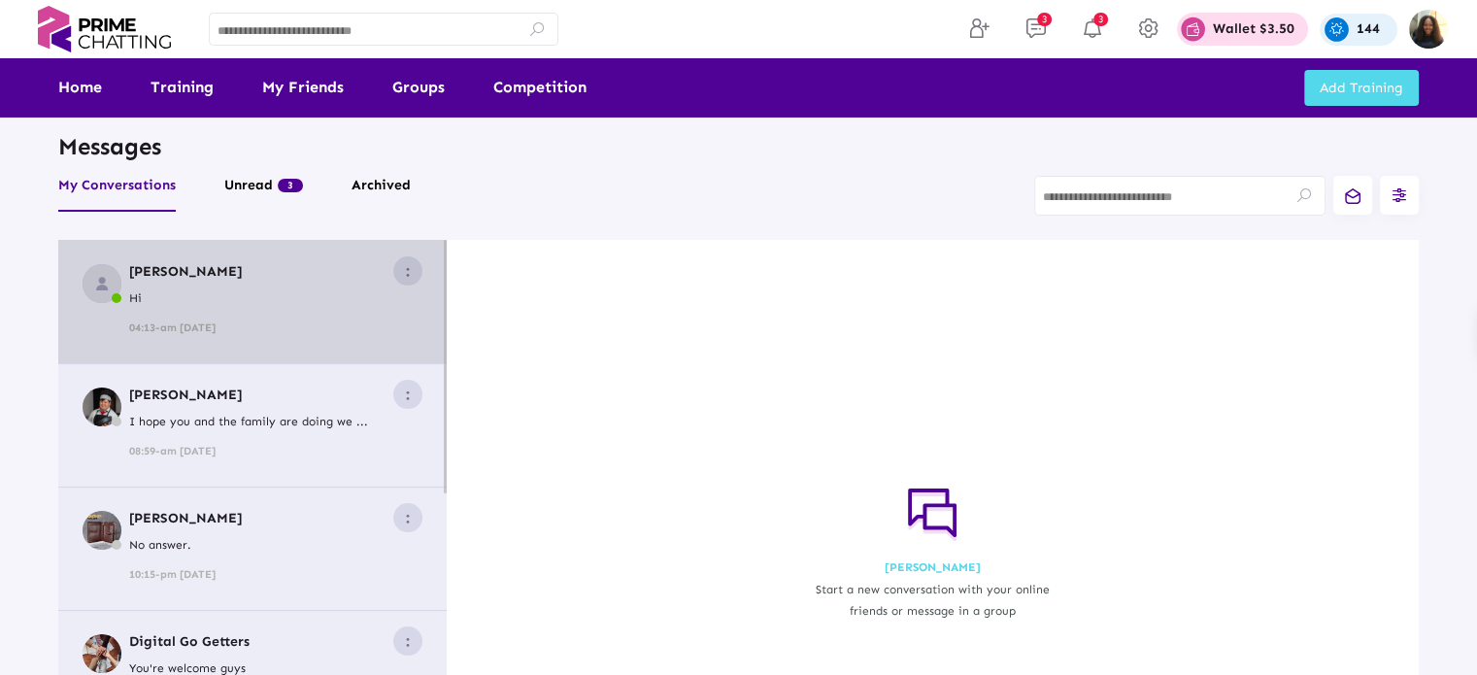
click at [138, 279] on div "Silas Wuyep 3 Hi 04:13-am 17-09-2025" at bounding box center [275, 301] width 293 height 75
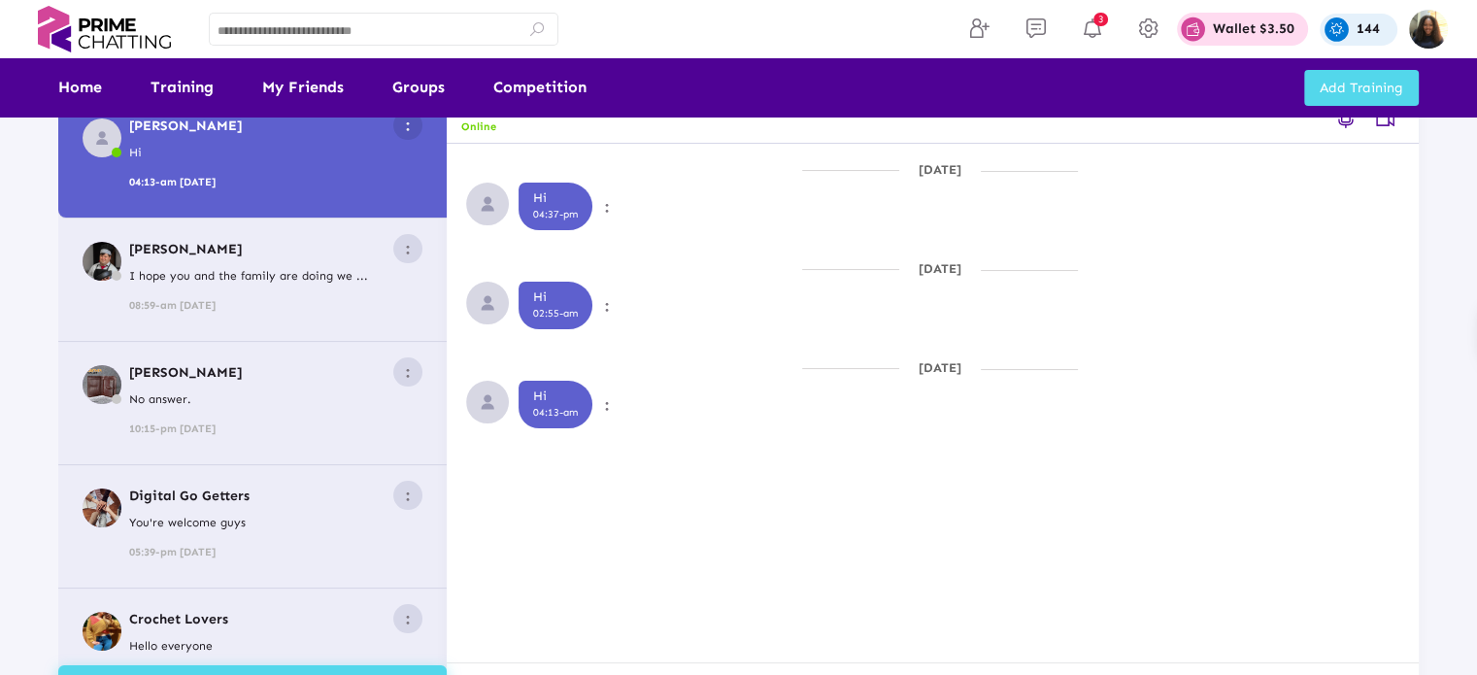
scroll to position [245, 0]
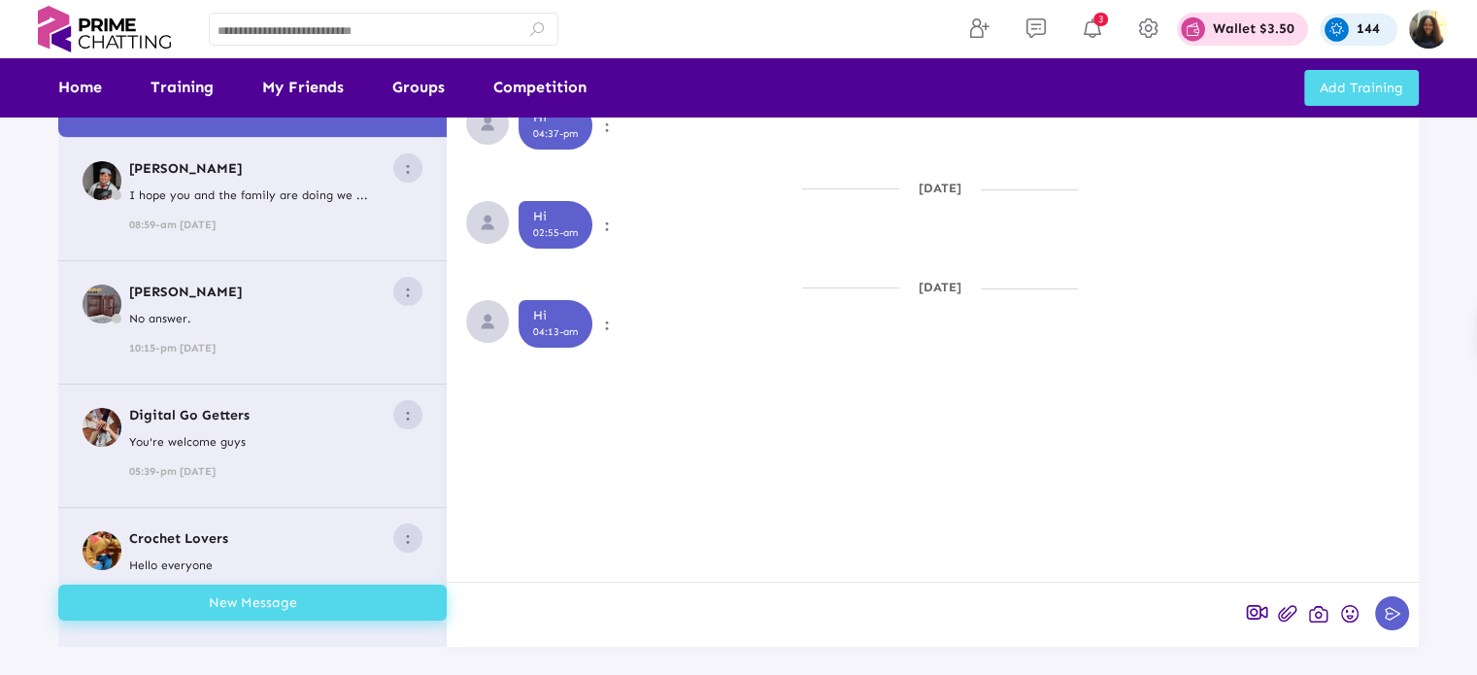
click at [563, 612] on div at bounding box center [846, 614] width 778 height 45
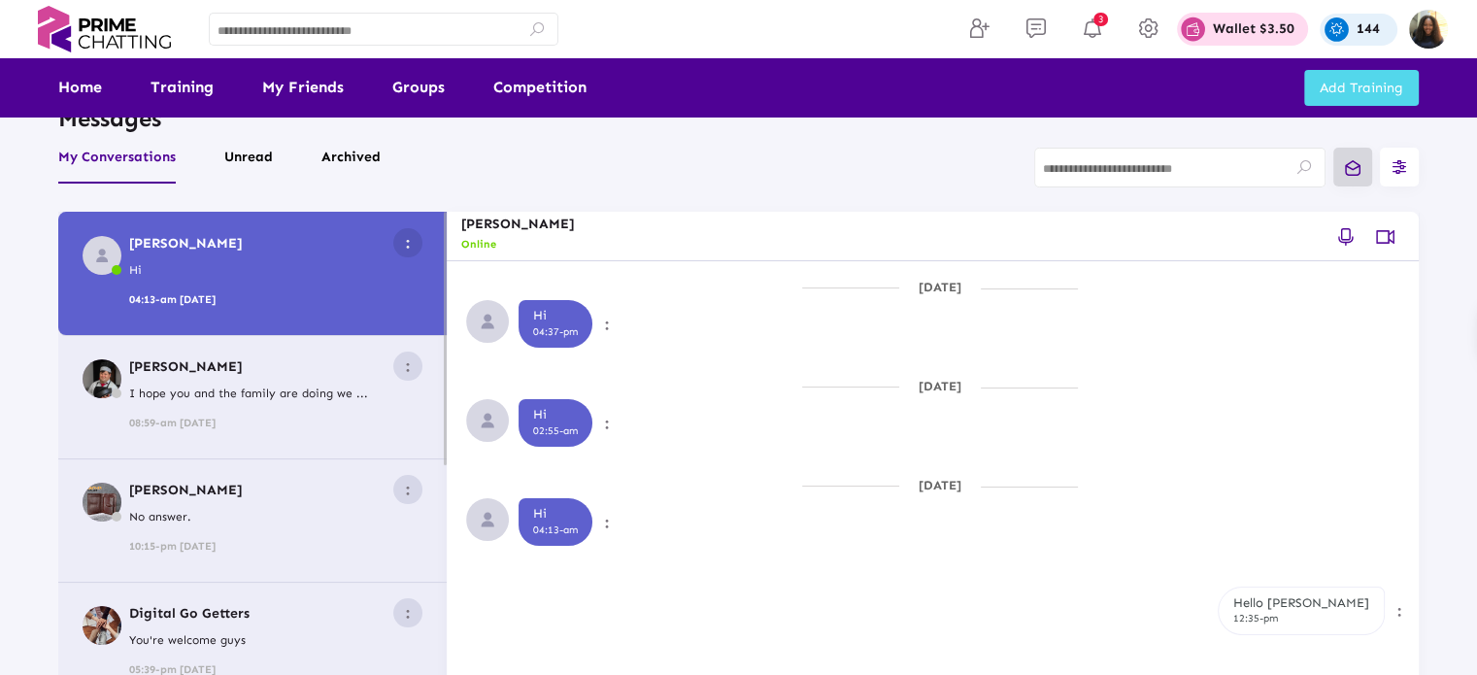
scroll to position [40, 0]
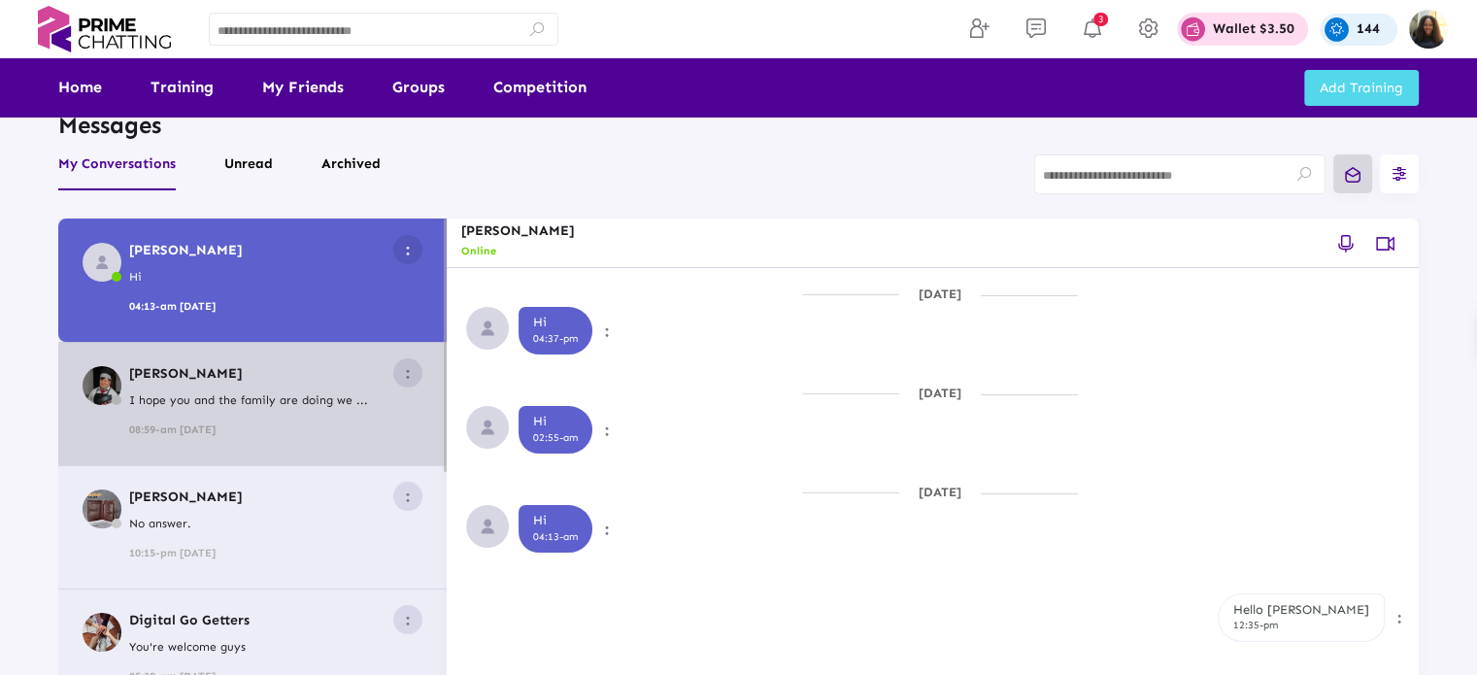
click at [256, 384] on div "Anthony Chuks I hope you and the family are doing we ... 08:59-am 05-02-2024" at bounding box center [275, 403] width 293 height 75
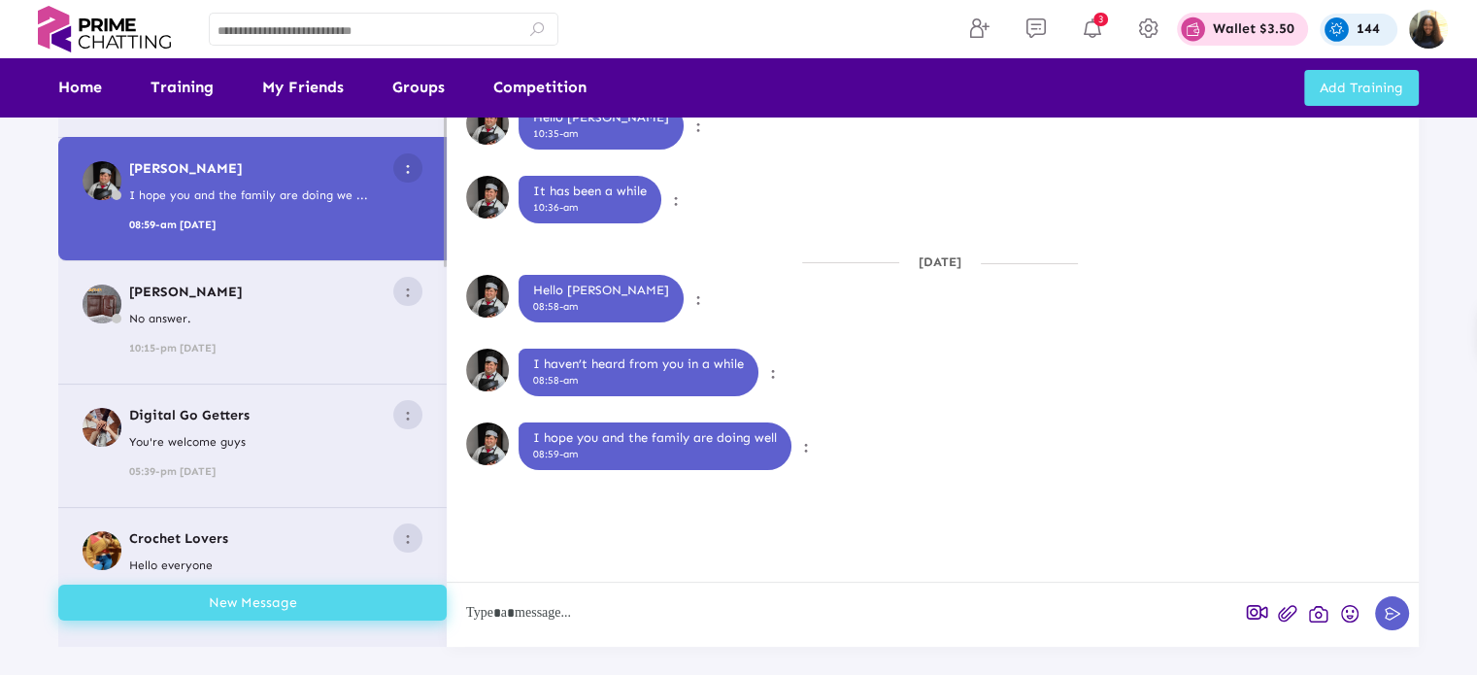
scroll to position [0, 0]
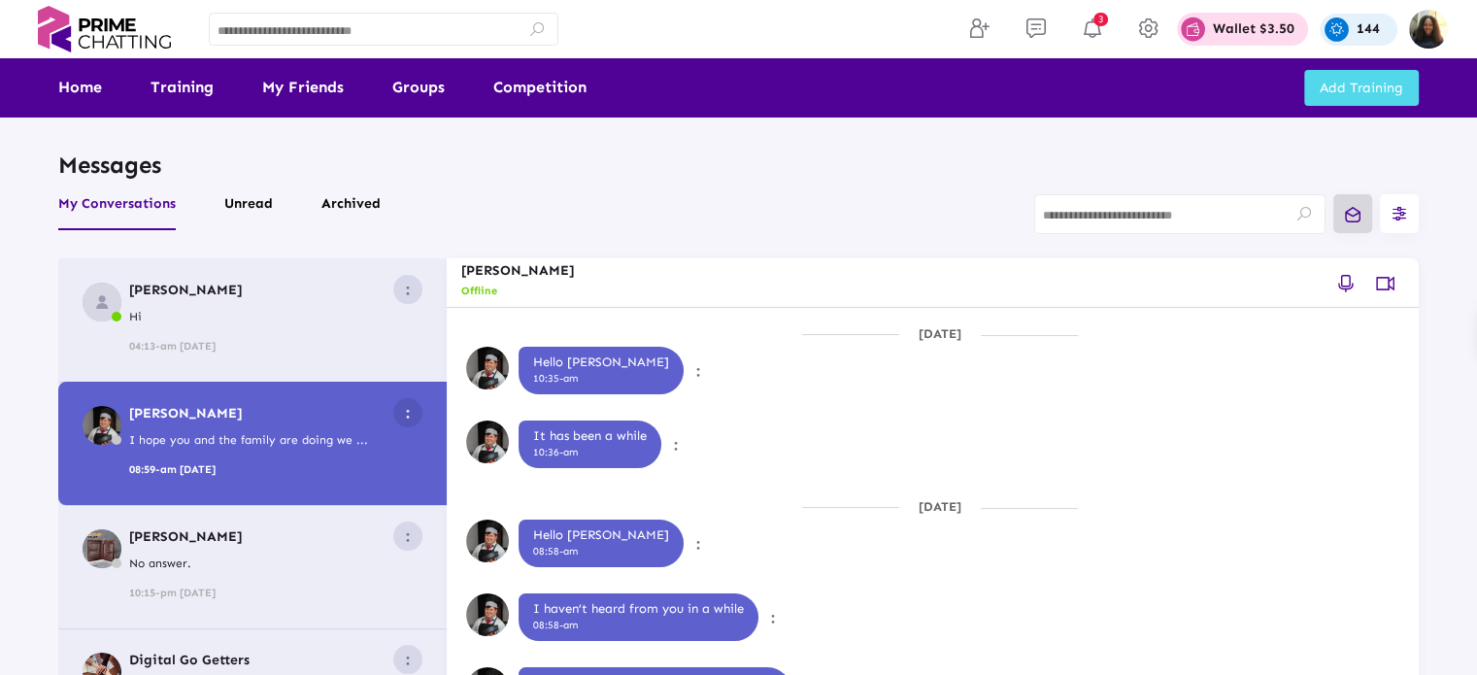
click at [230, 197] on button "Unread" at bounding box center [248, 211] width 49 height 37
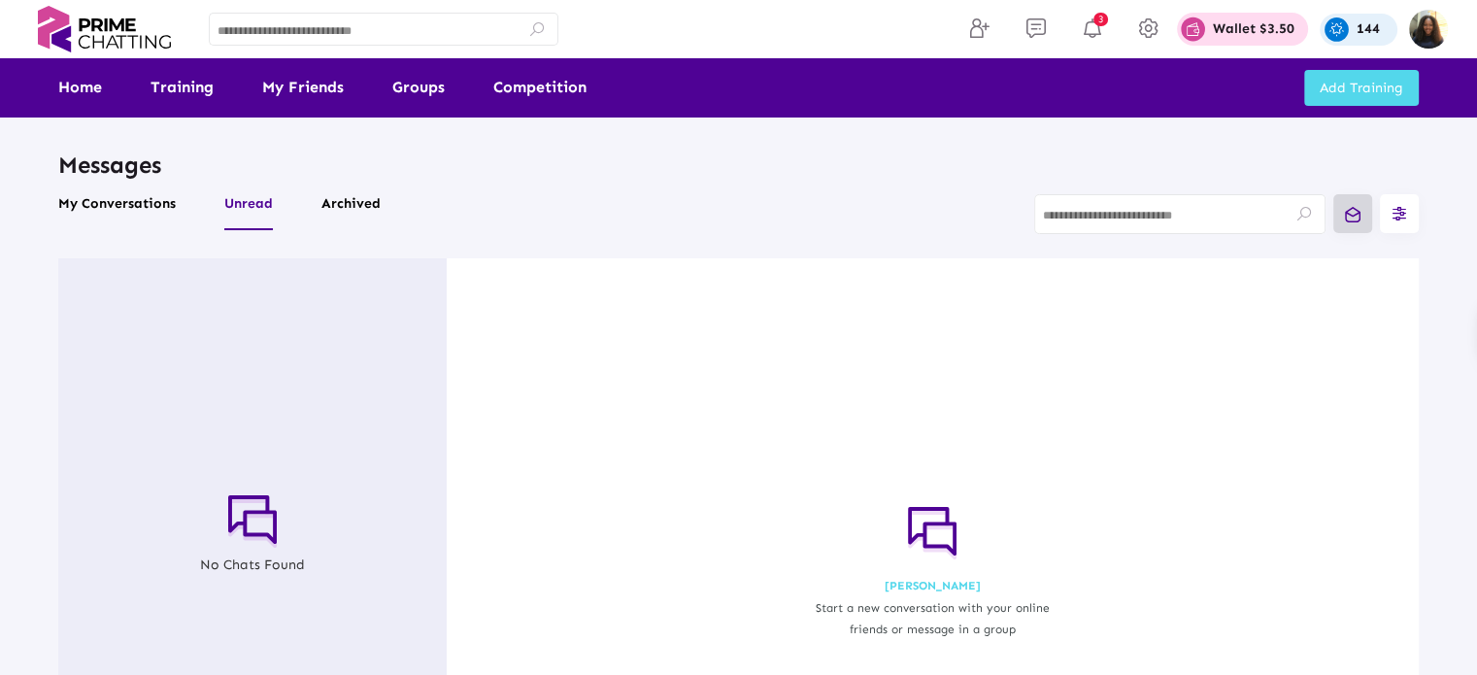
click at [297, 203] on li "Unread" at bounding box center [272, 211] width 97 height 37
click at [97, 107] on link "Home" at bounding box center [80, 87] width 44 height 58
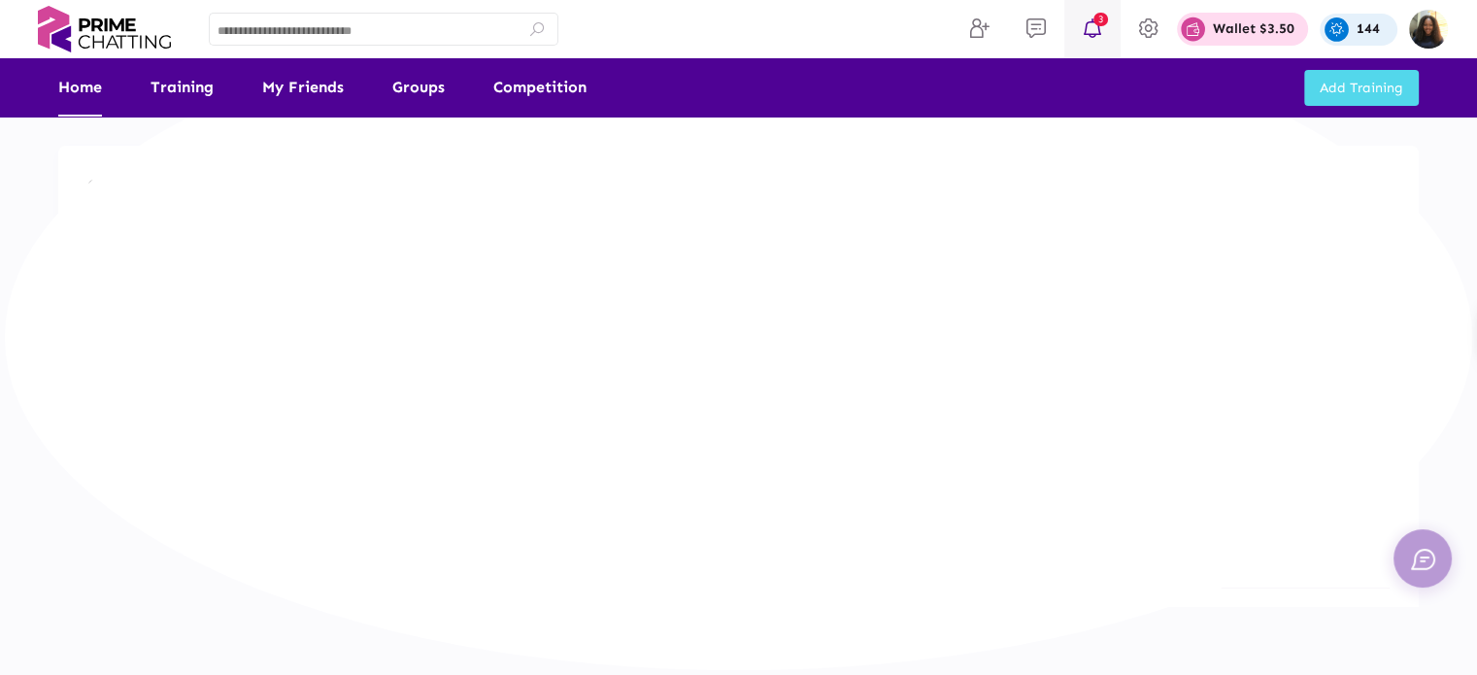
click at [1110, 11] on link "3" at bounding box center [1093, 29] width 56 height 58
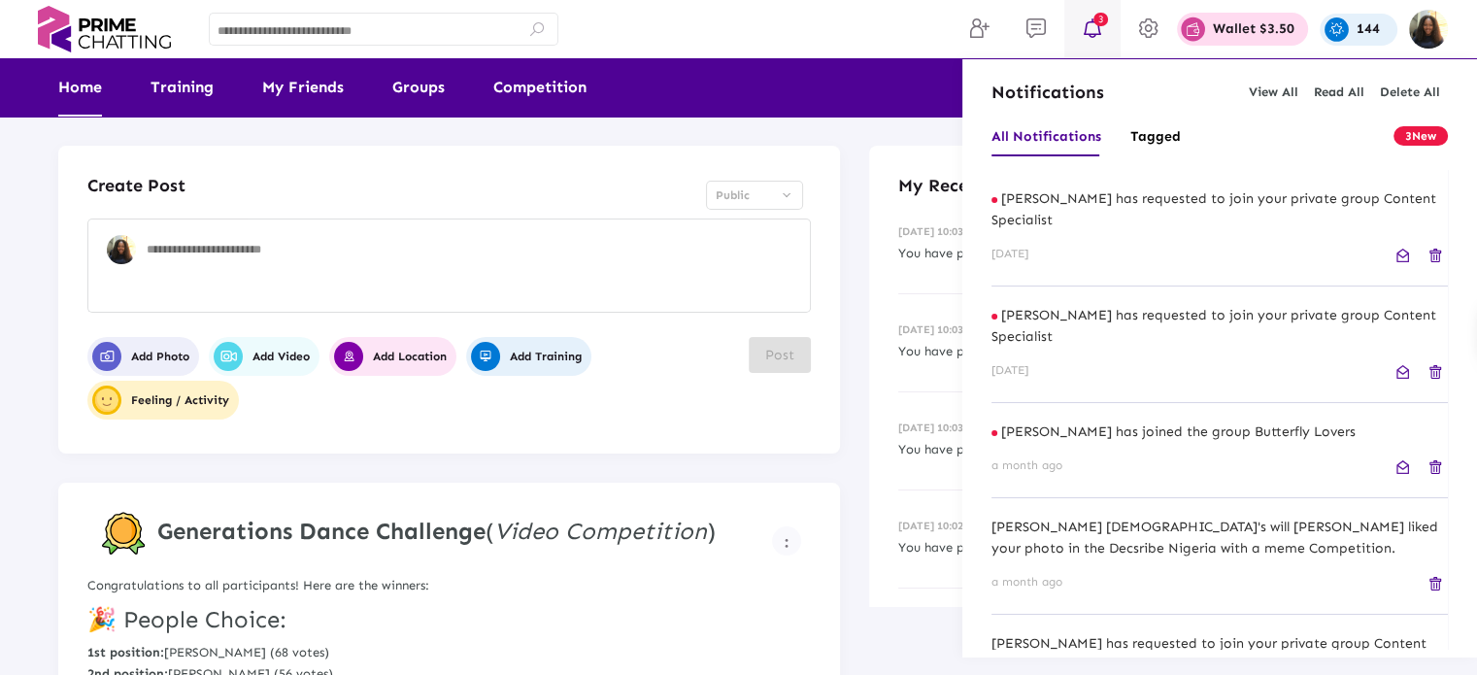
click at [1337, 93] on span "Read All" at bounding box center [1339, 92] width 51 height 15
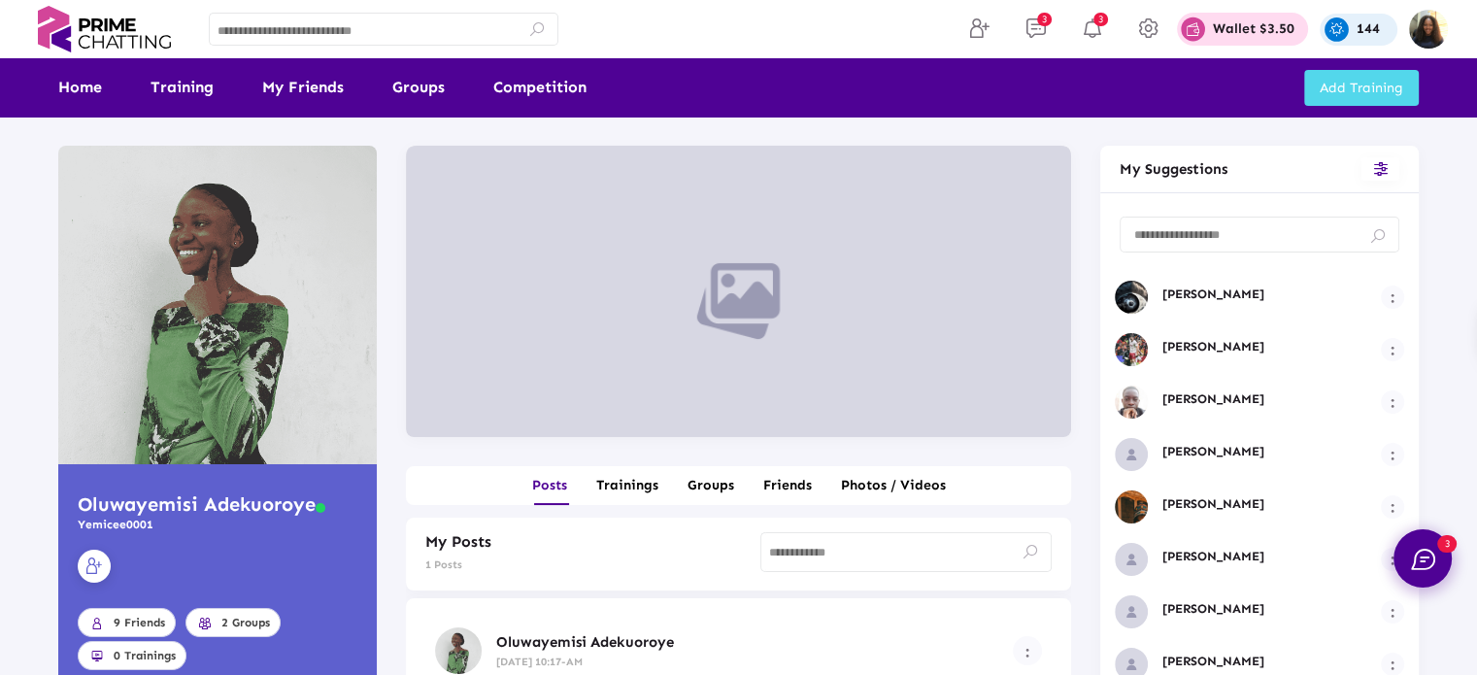
click at [50, 93] on div "Home Training My Friends Groups Competition Add Training" at bounding box center [739, 87] width 1390 height 58
click at [69, 85] on link "Home" at bounding box center [80, 87] width 44 height 58
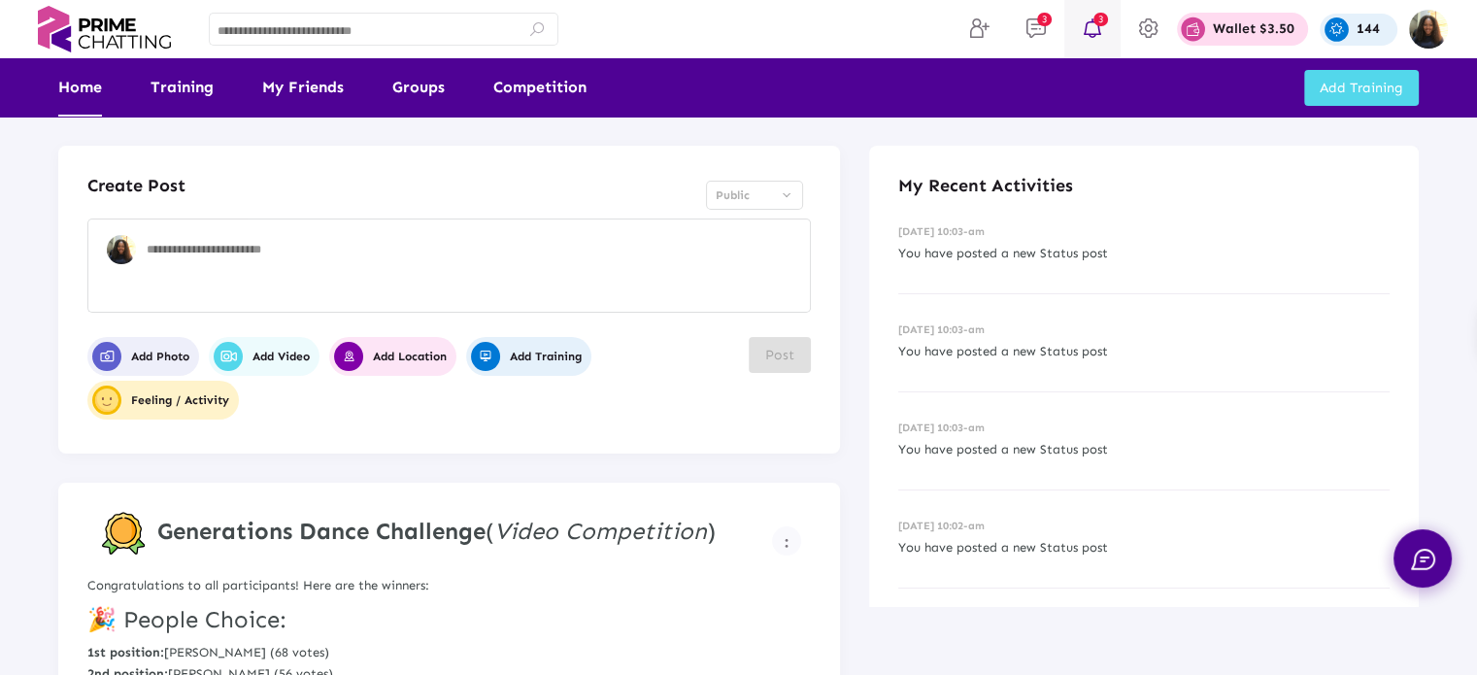
click at [1102, 13] on span "3" at bounding box center [1101, 20] width 15 height 14
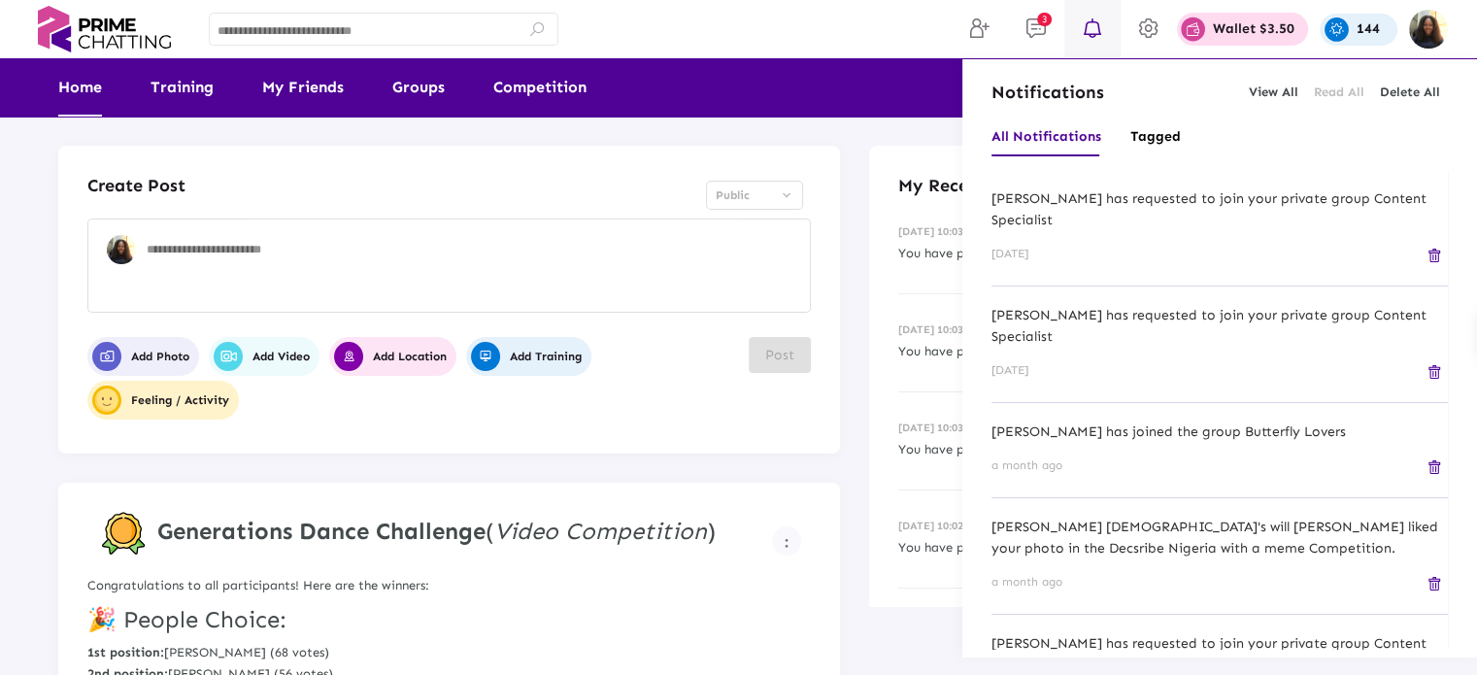
click at [1041, 16] on div at bounding box center [738, 337] width 1477 height 675
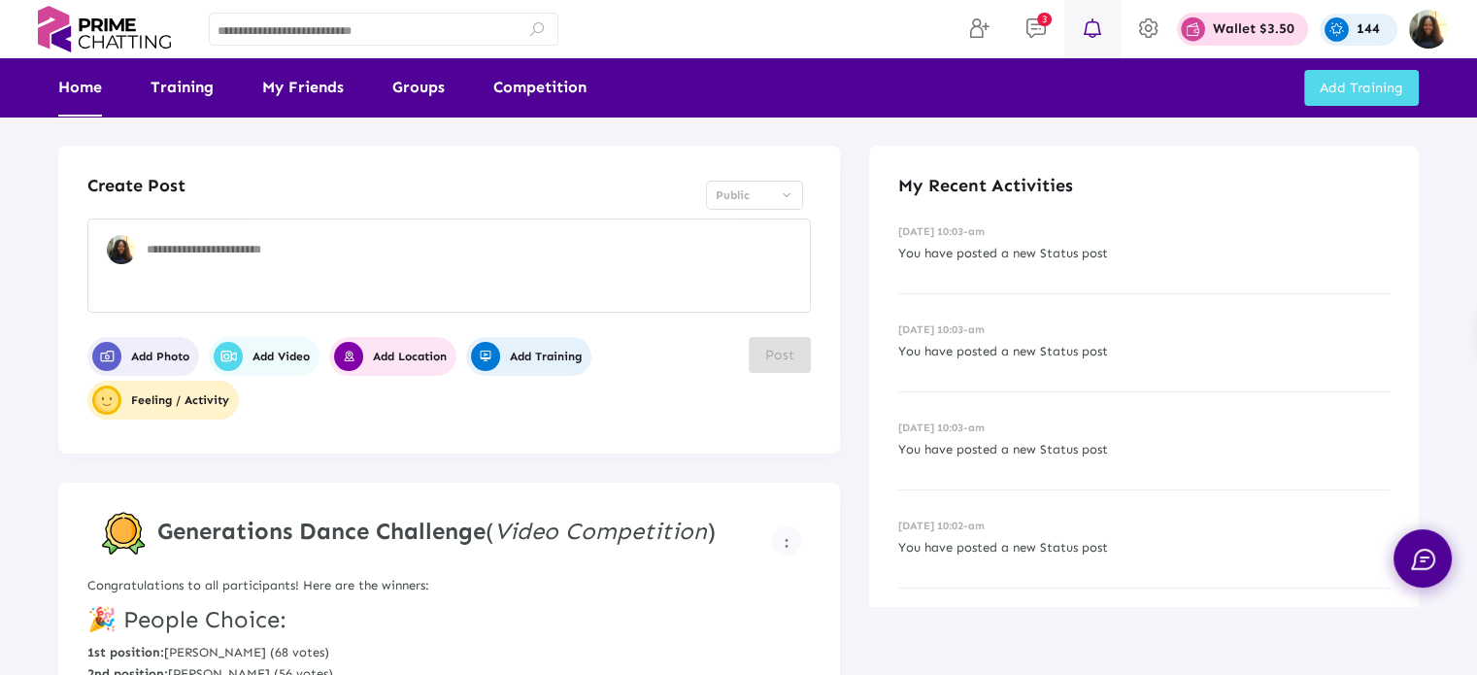
click at [1041, 16] on span "3" at bounding box center [1044, 20] width 15 height 14
